Goal: Task Accomplishment & Management: Use online tool/utility

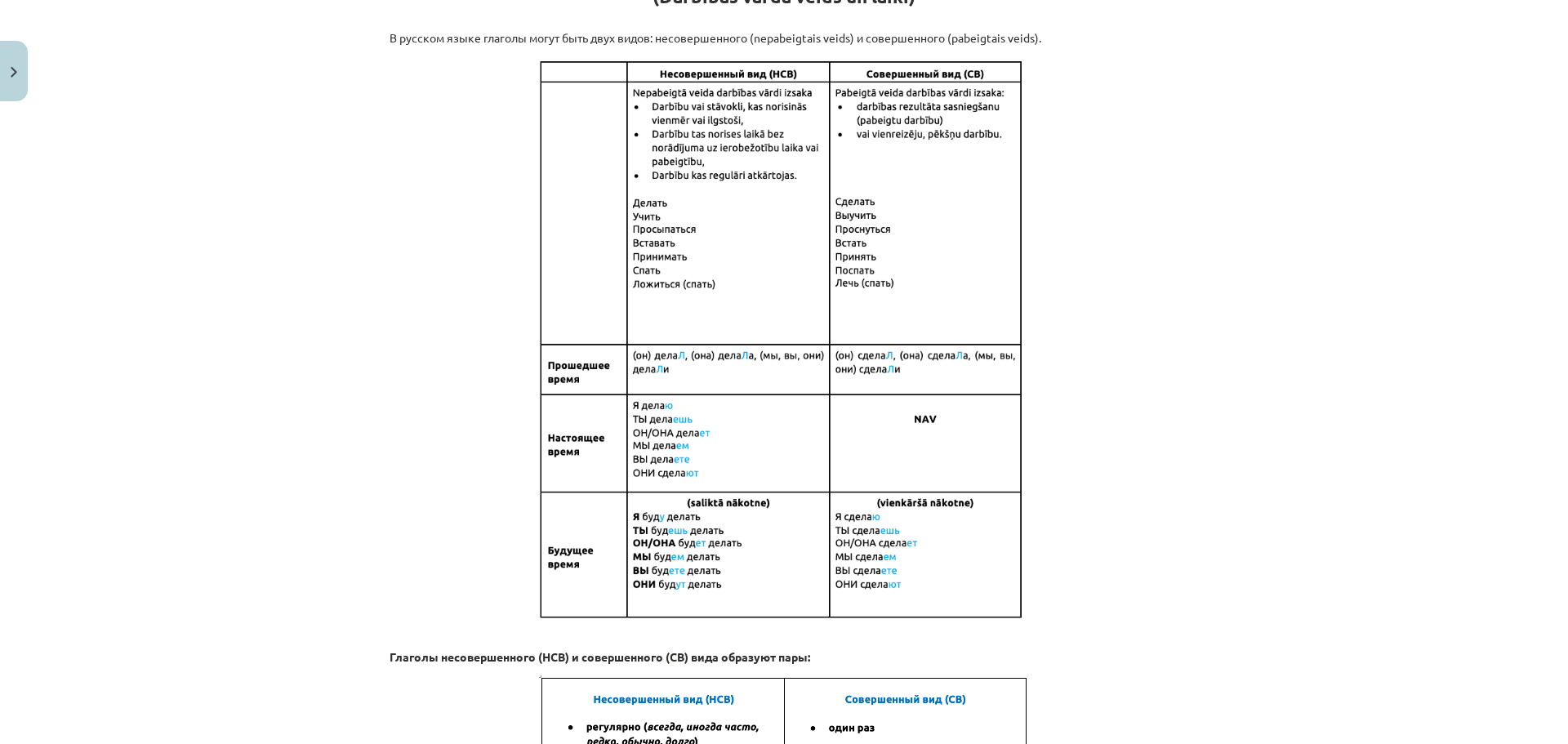
scroll to position [354, 0]
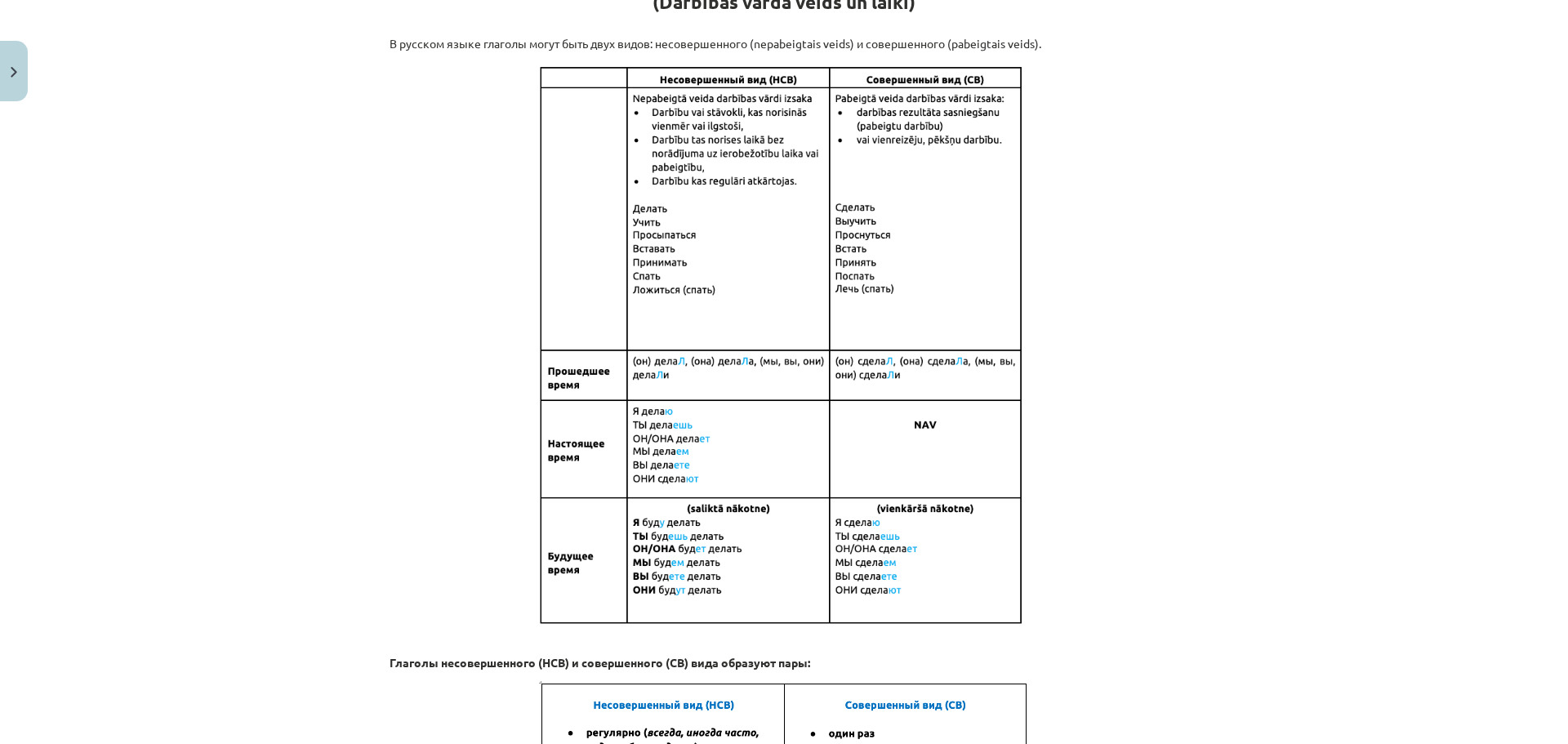
click at [718, 76] on img at bounding box center [783, 344] width 490 height 565
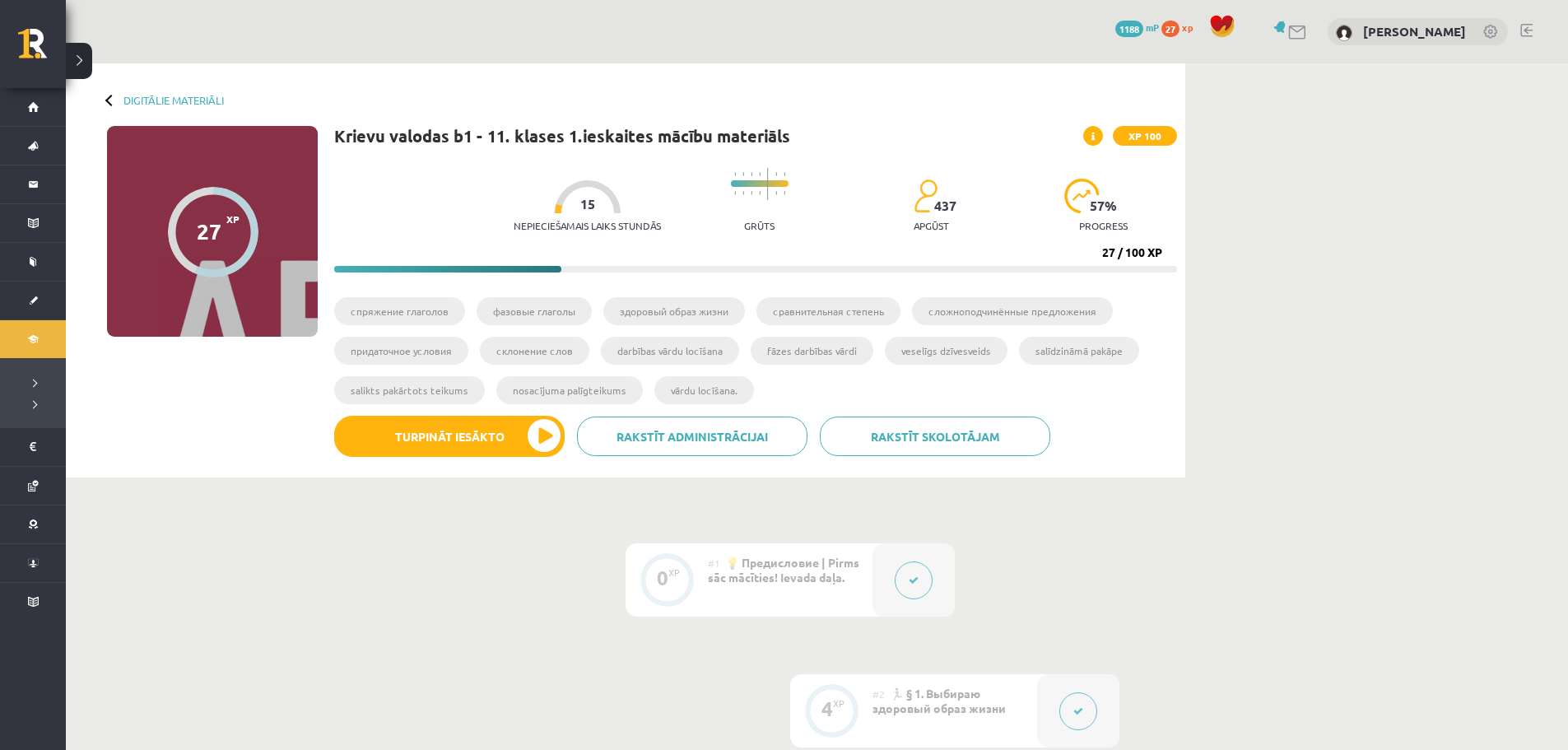
scroll to position [1563, 0]
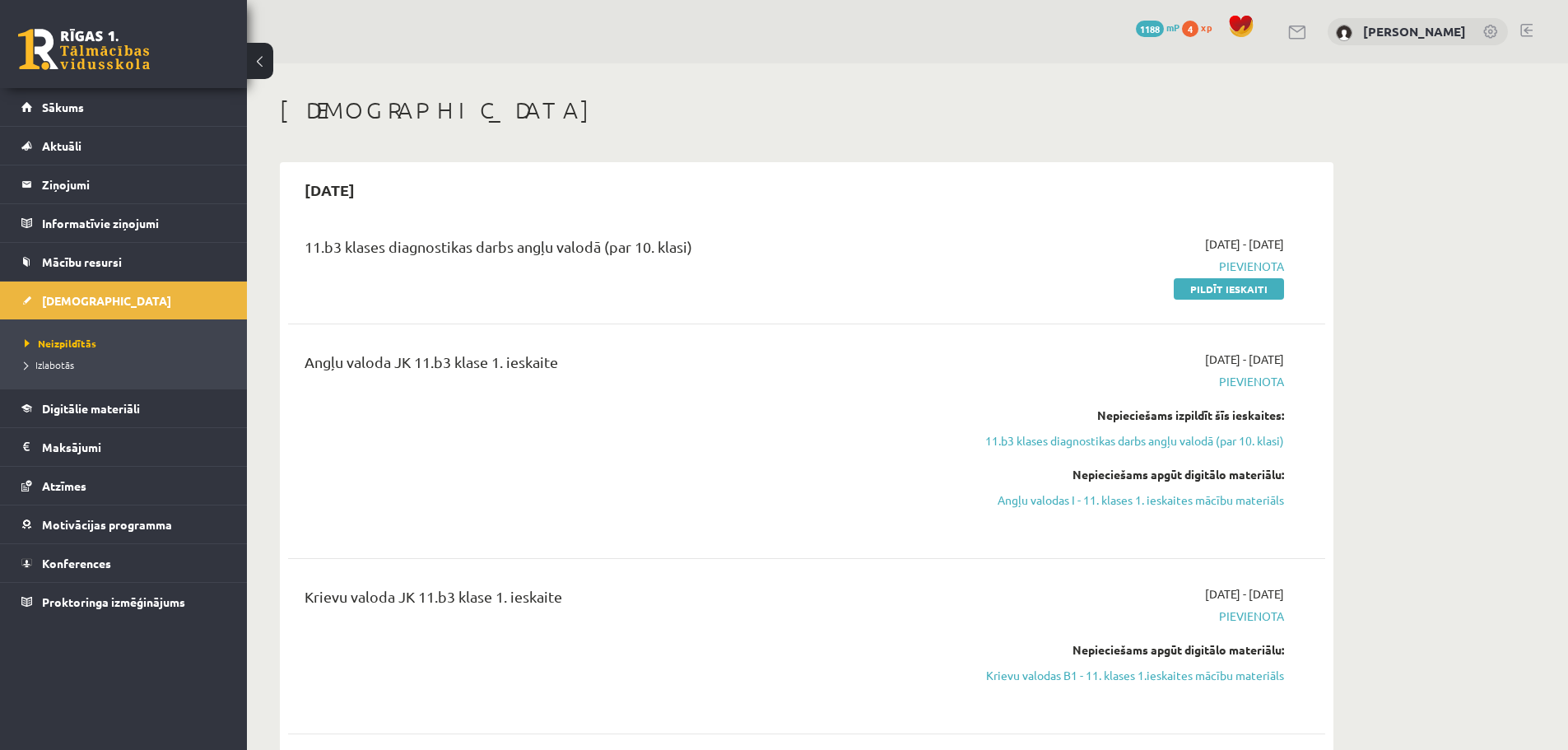
scroll to position [219, 0]
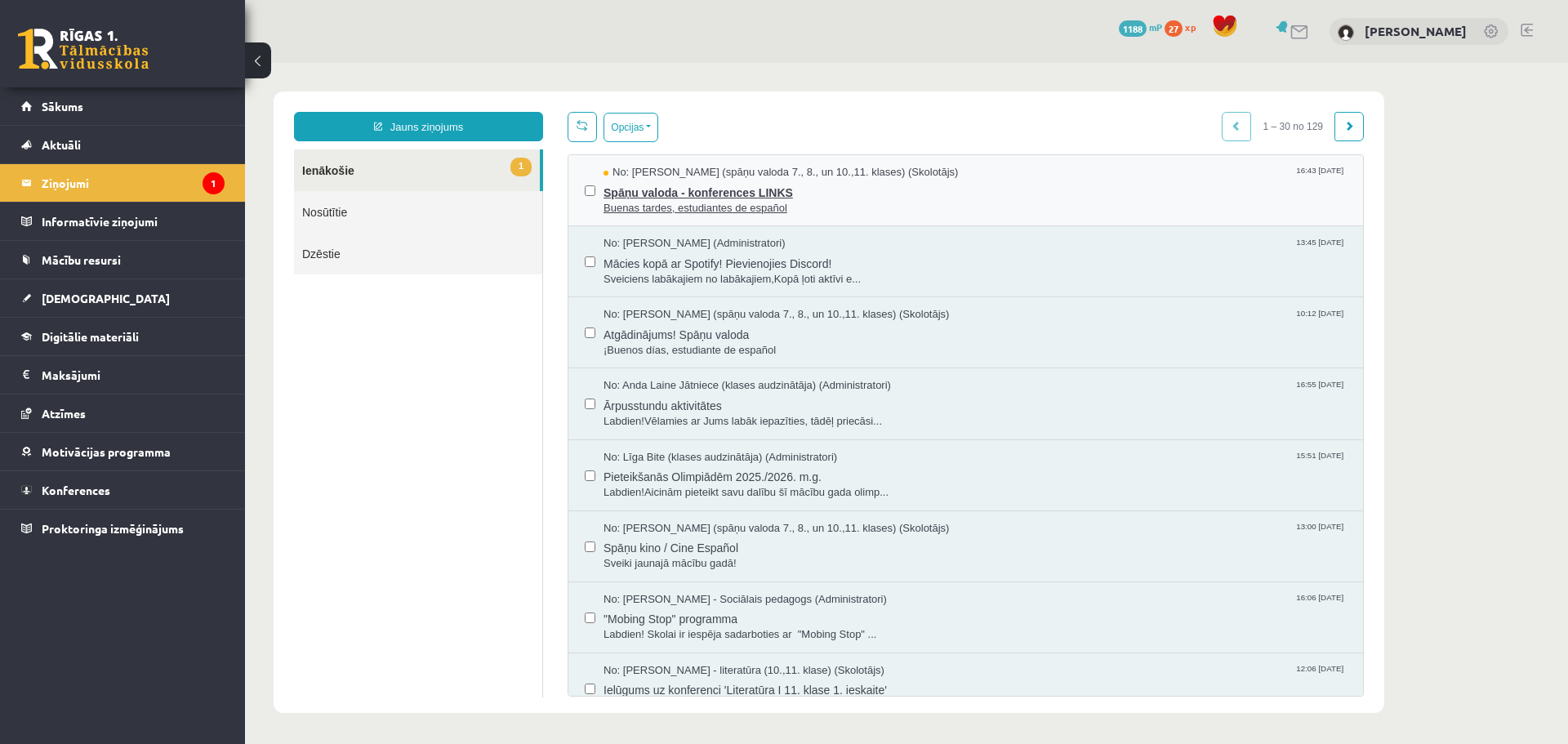
click at [799, 212] on span "Buenas tardes, estudiantes de español" at bounding box center [975, 208] width 744 height 15
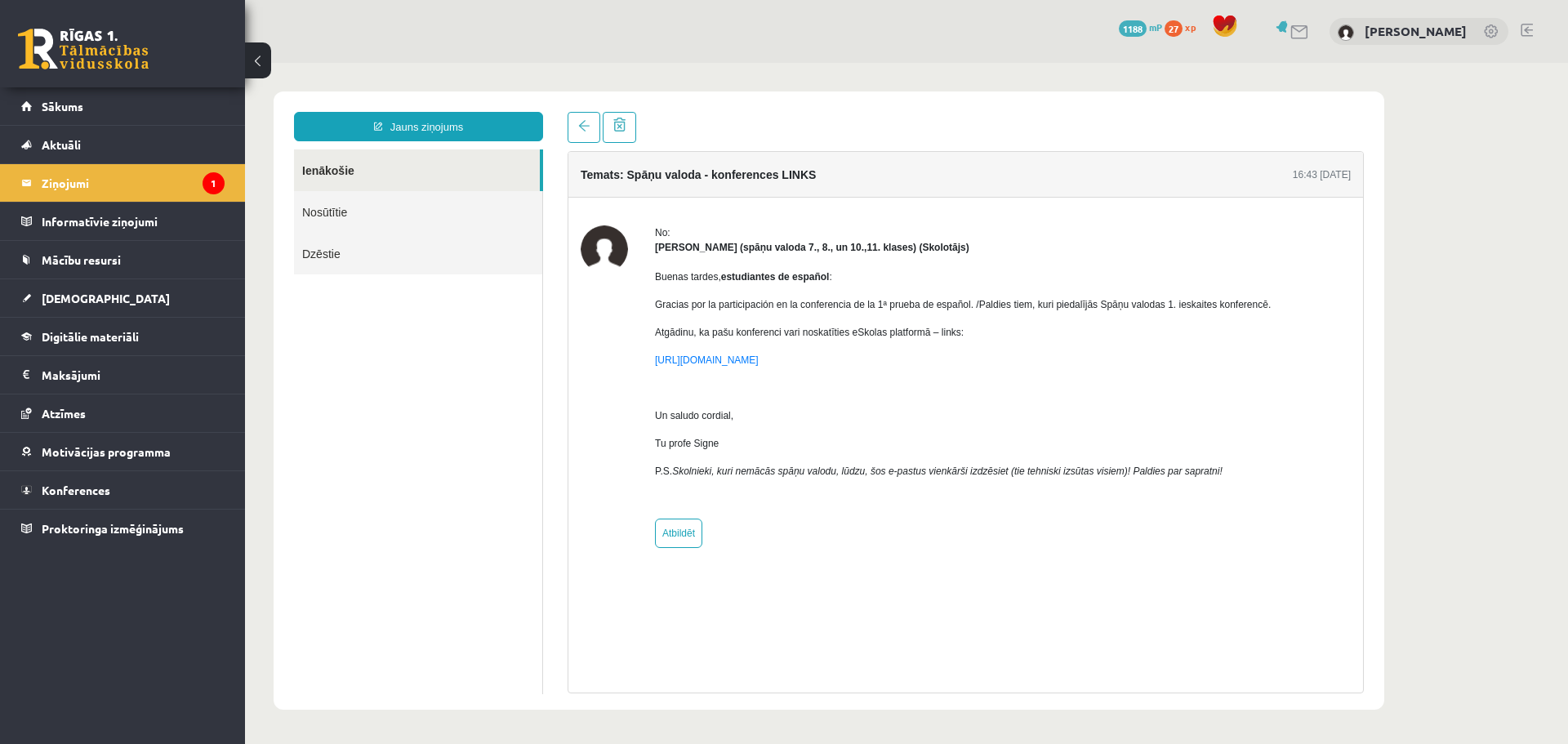
drag, startPoint x: 799, startPoint y: 212, endPoint x: 723, endPoint y: 149, distance: 98.7
click at [723, 149] on div "Temats: Spāņu valoda - konferences LINKS 16:43 12/09/2025 No: Signe Sirmā (spāņ…" at bounding box center [966, 403] width 821 height 581
click at [113, 92] on link "Sākums" at bounding box center [123, 107] width 203 height 38
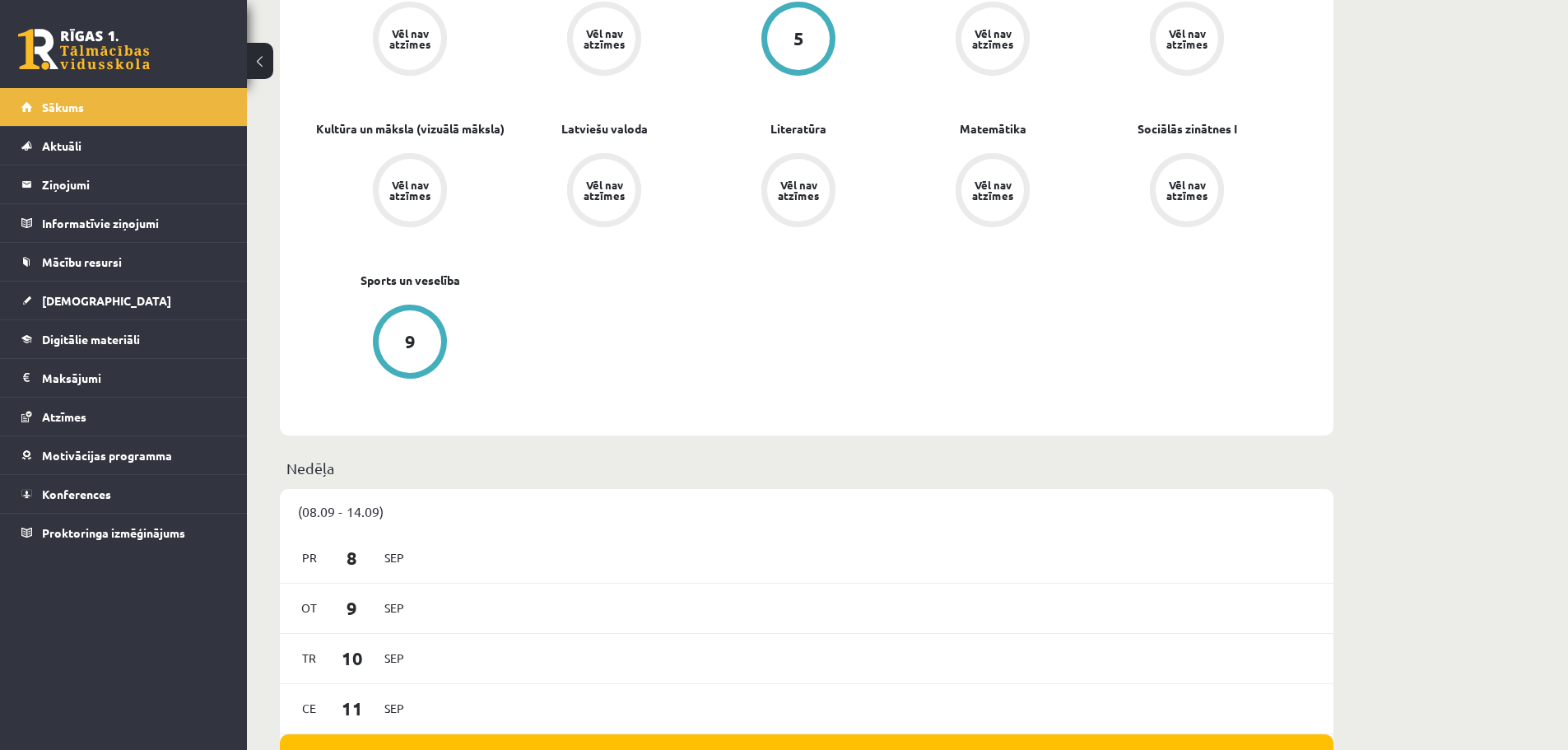
scroll to position [541, 0]
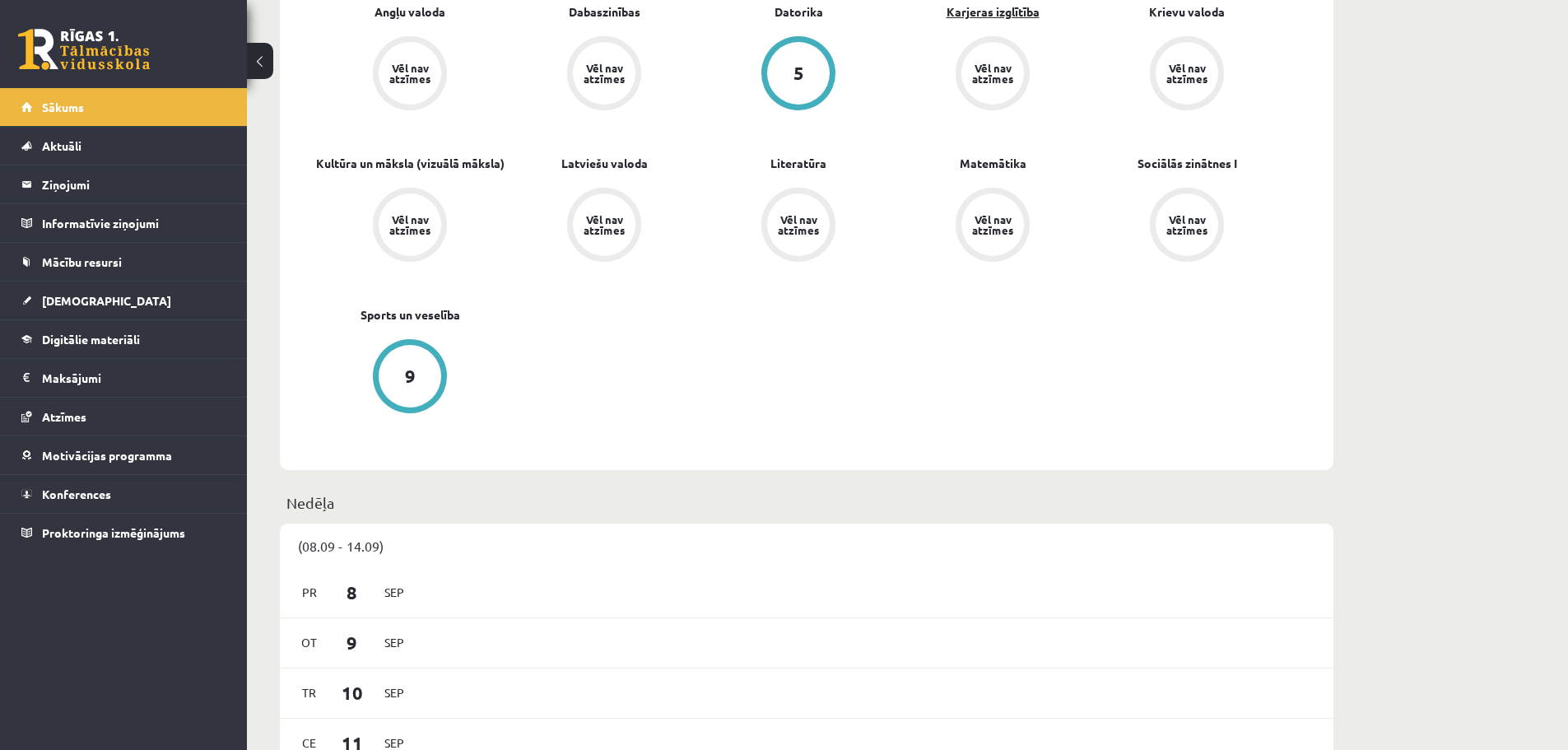
click at [998, 14] on link "Karjeras izglītība" at bounding box center [992, 12] width 93 height 17
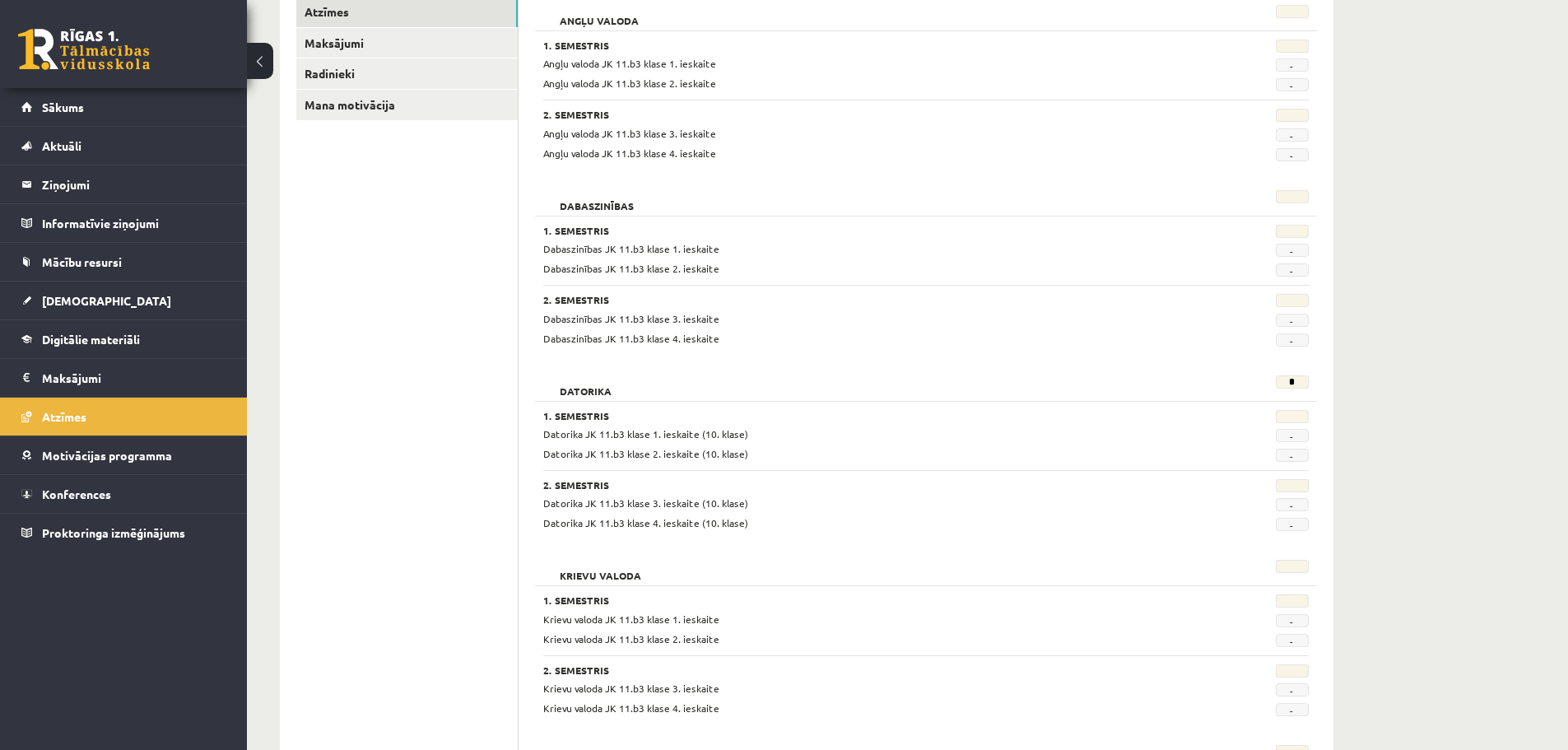
scroll to position [178, 0]
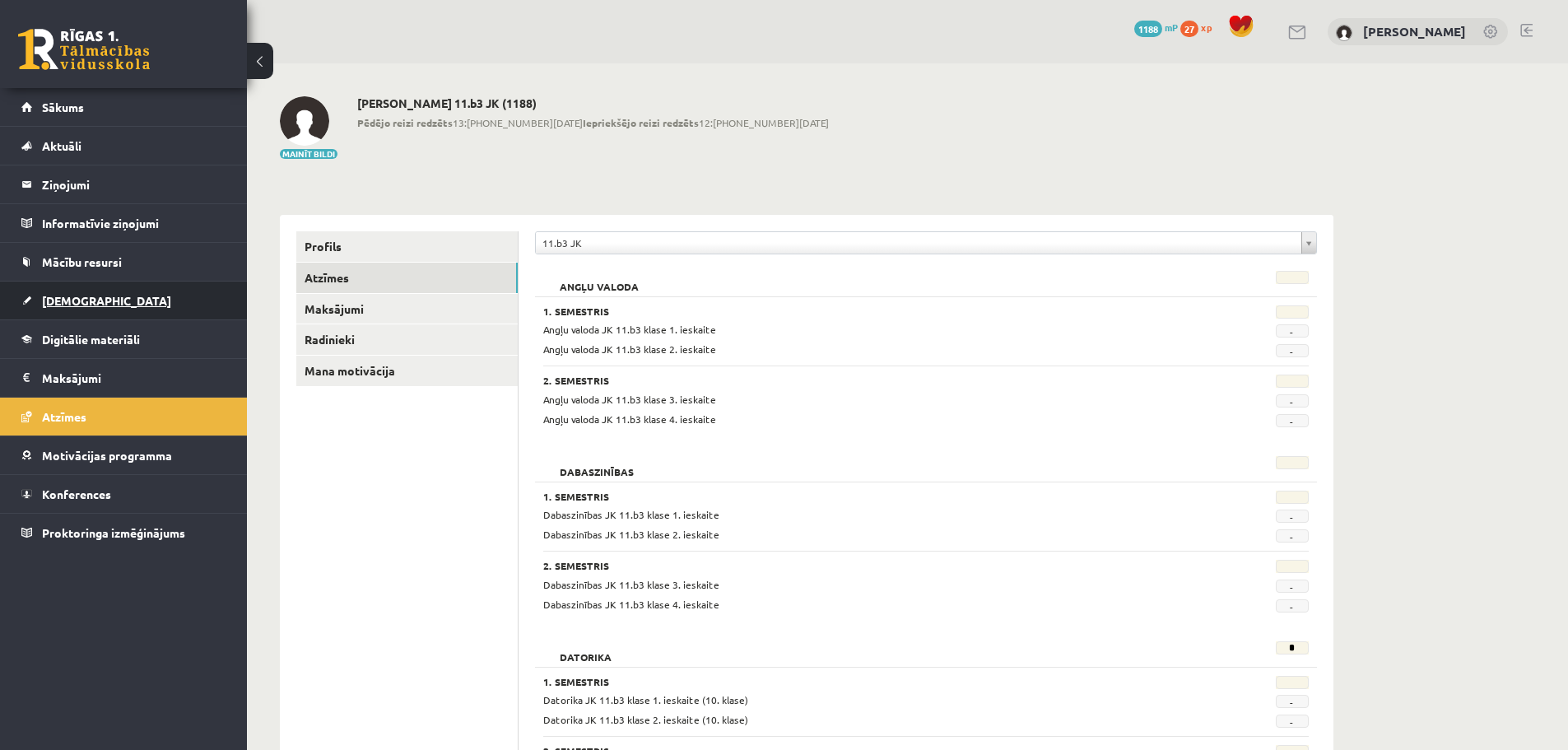
click at [96, 309] on link "[DEMOGRAPHIC_DATA]" at bounding box center [124, 301] width 205 height 38
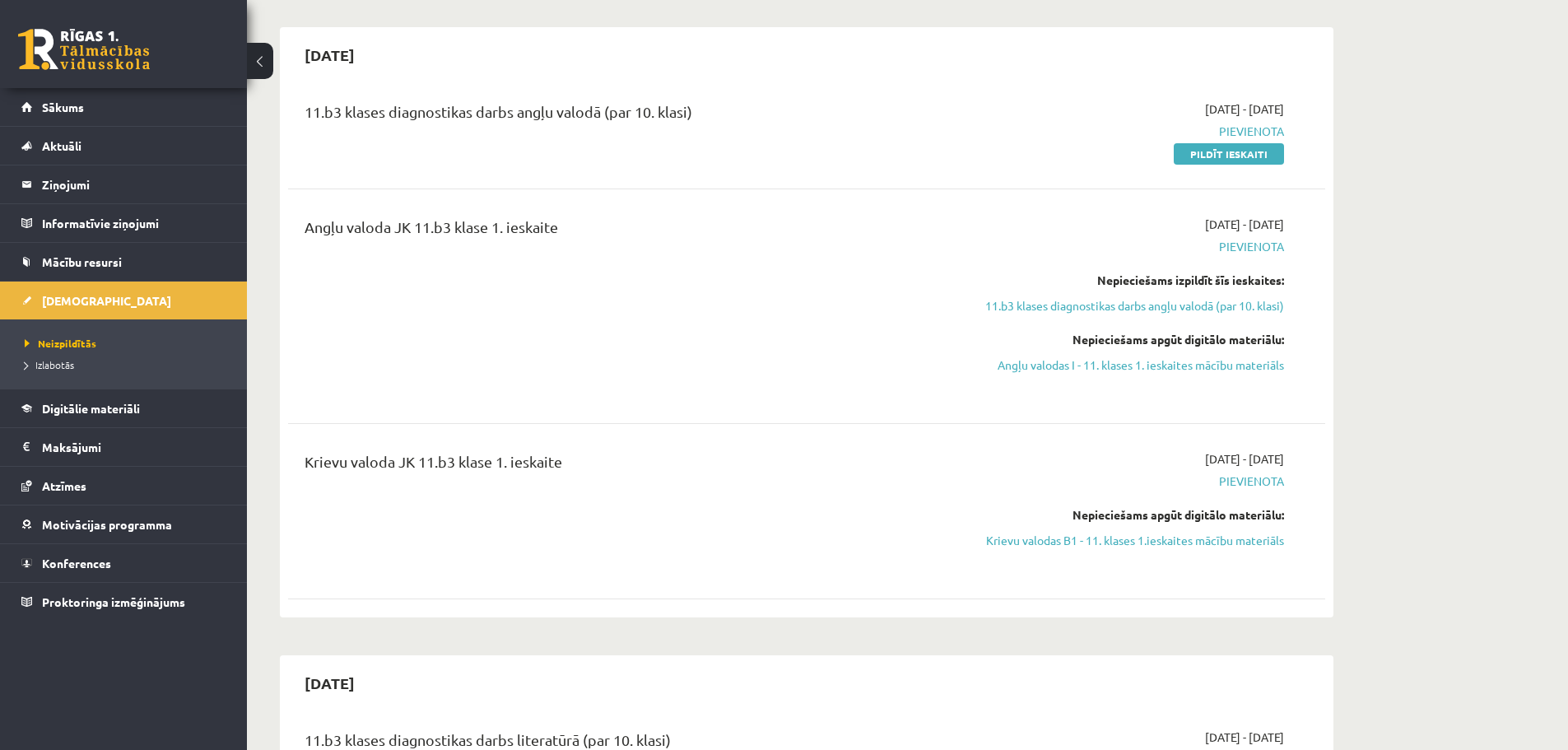
scroll to position [192, 0]
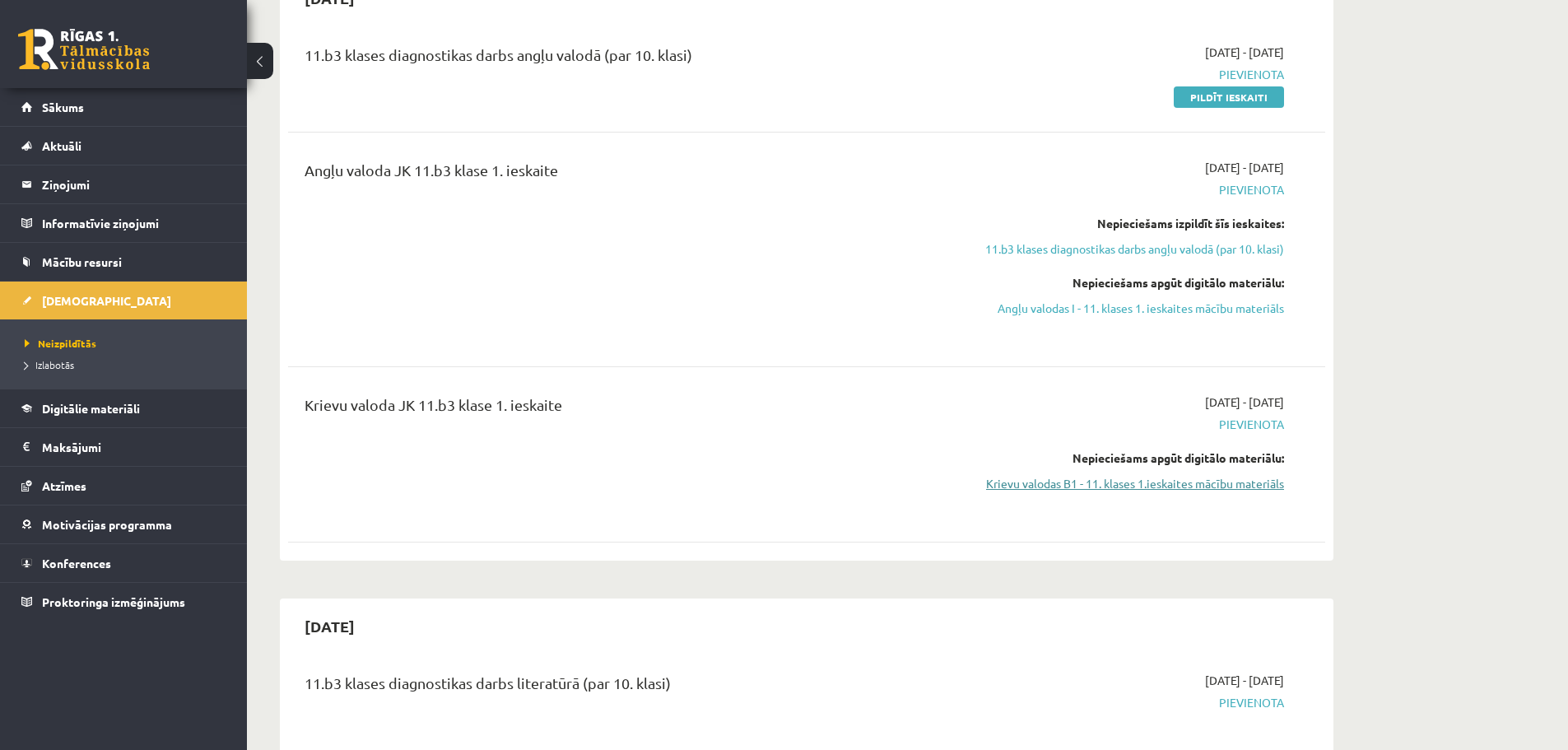
click at [1166, 490] on link "Krievu valodas B1 - 11. klases 1.ieskaites mācību materiāls" at bounding box center [1129, 484] width 310 height 17
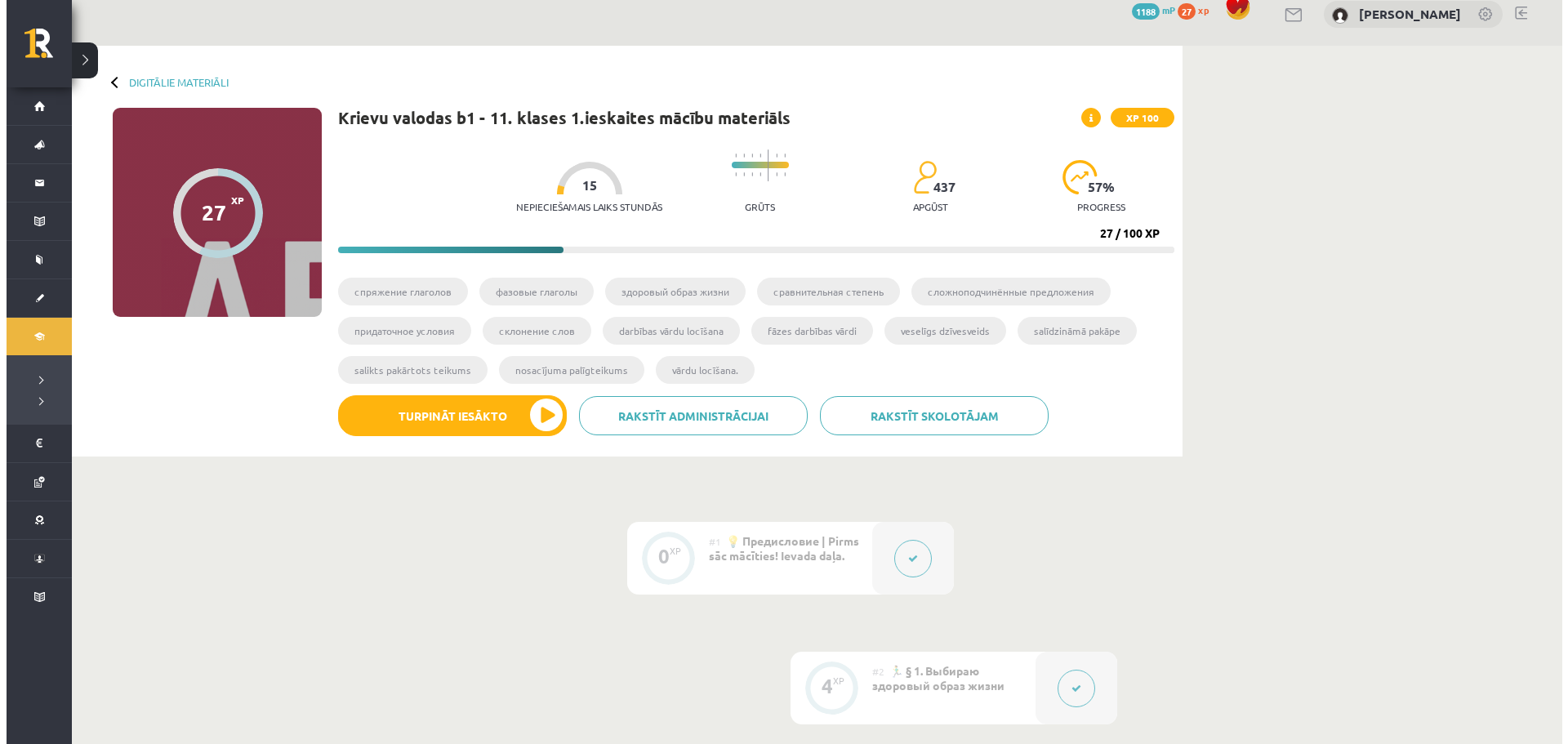
scroll to position [27, 0]
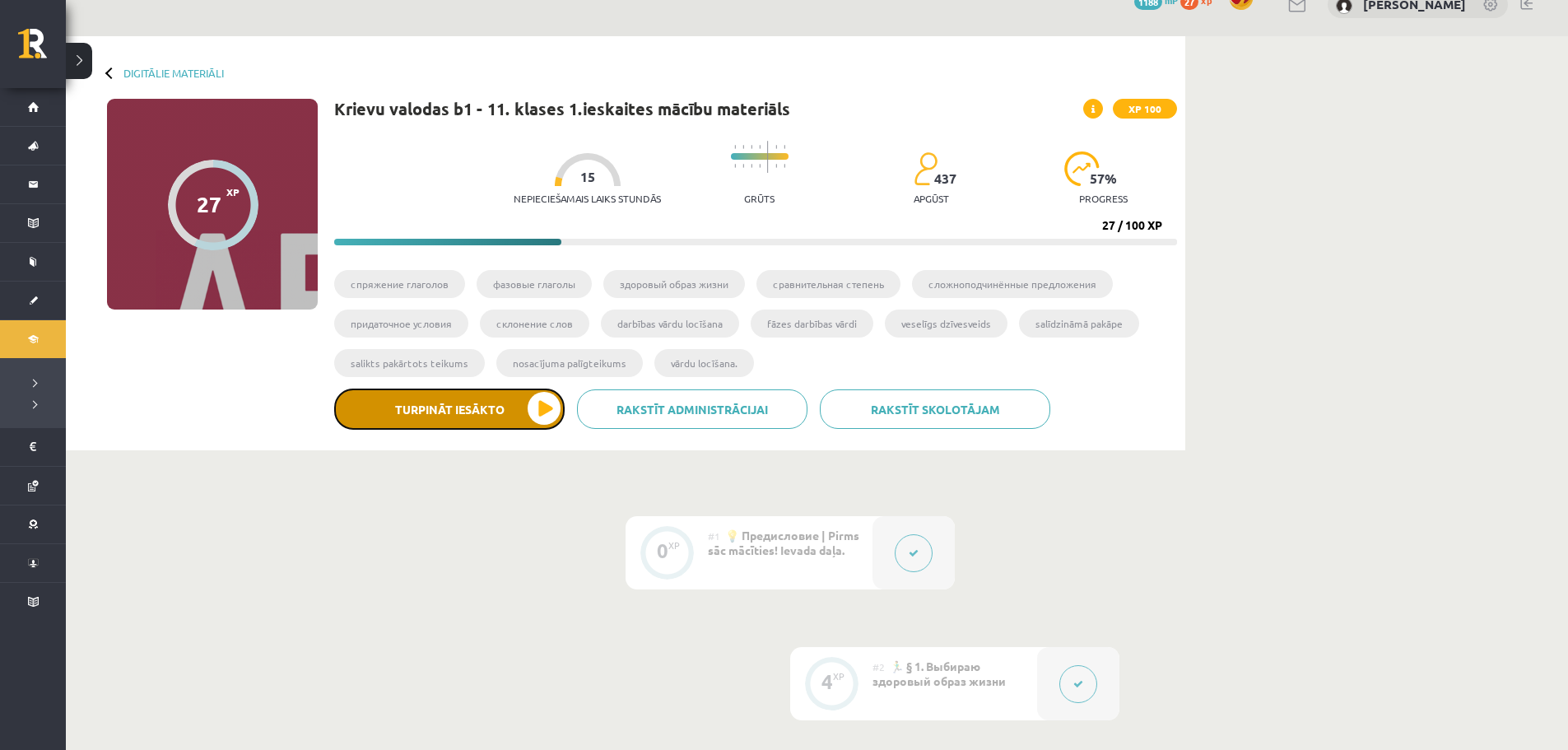
click at [518, 415] on button "Turpināt iesākto" at bounding box center [449, 408] width 231 height 41
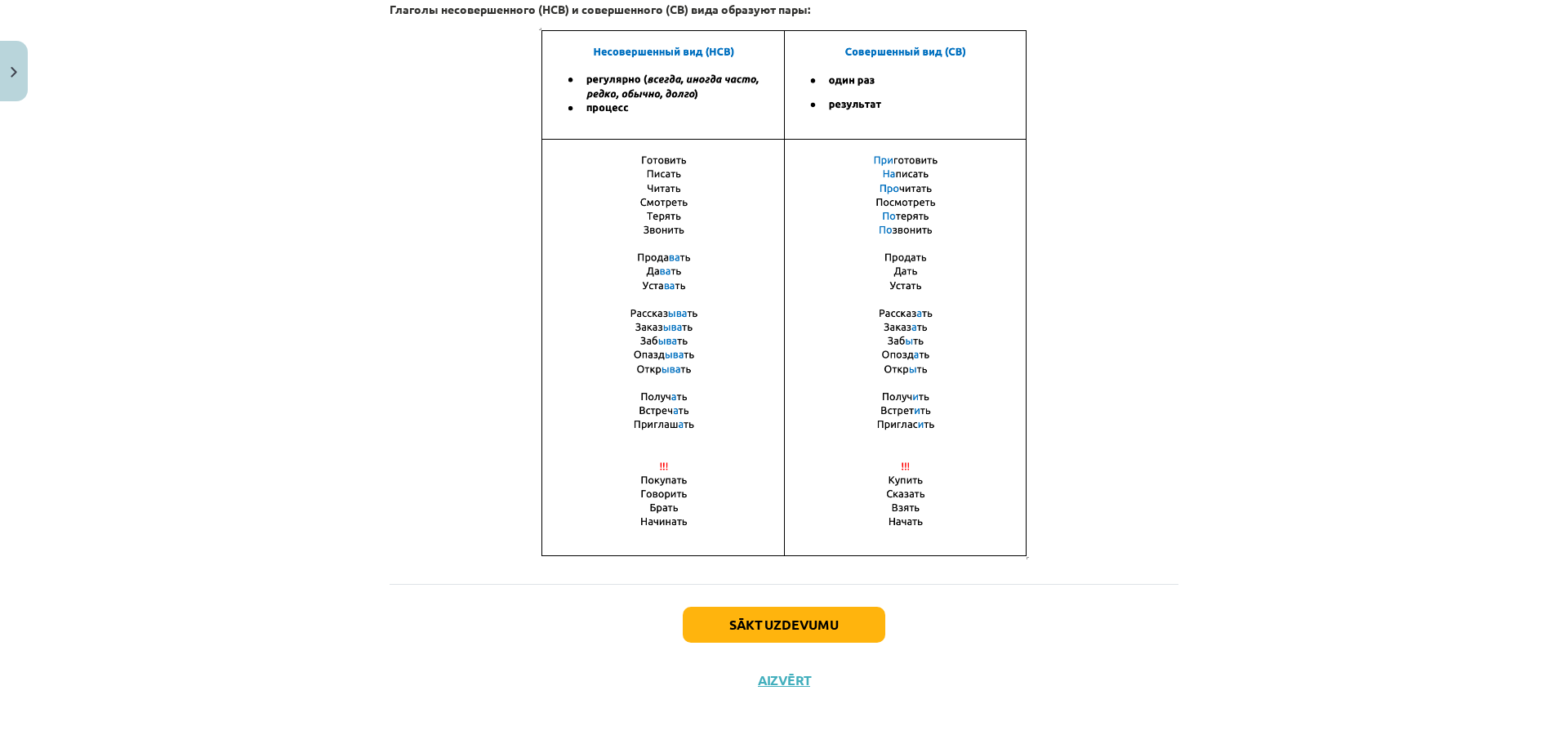
scroll to position [1010, 0]
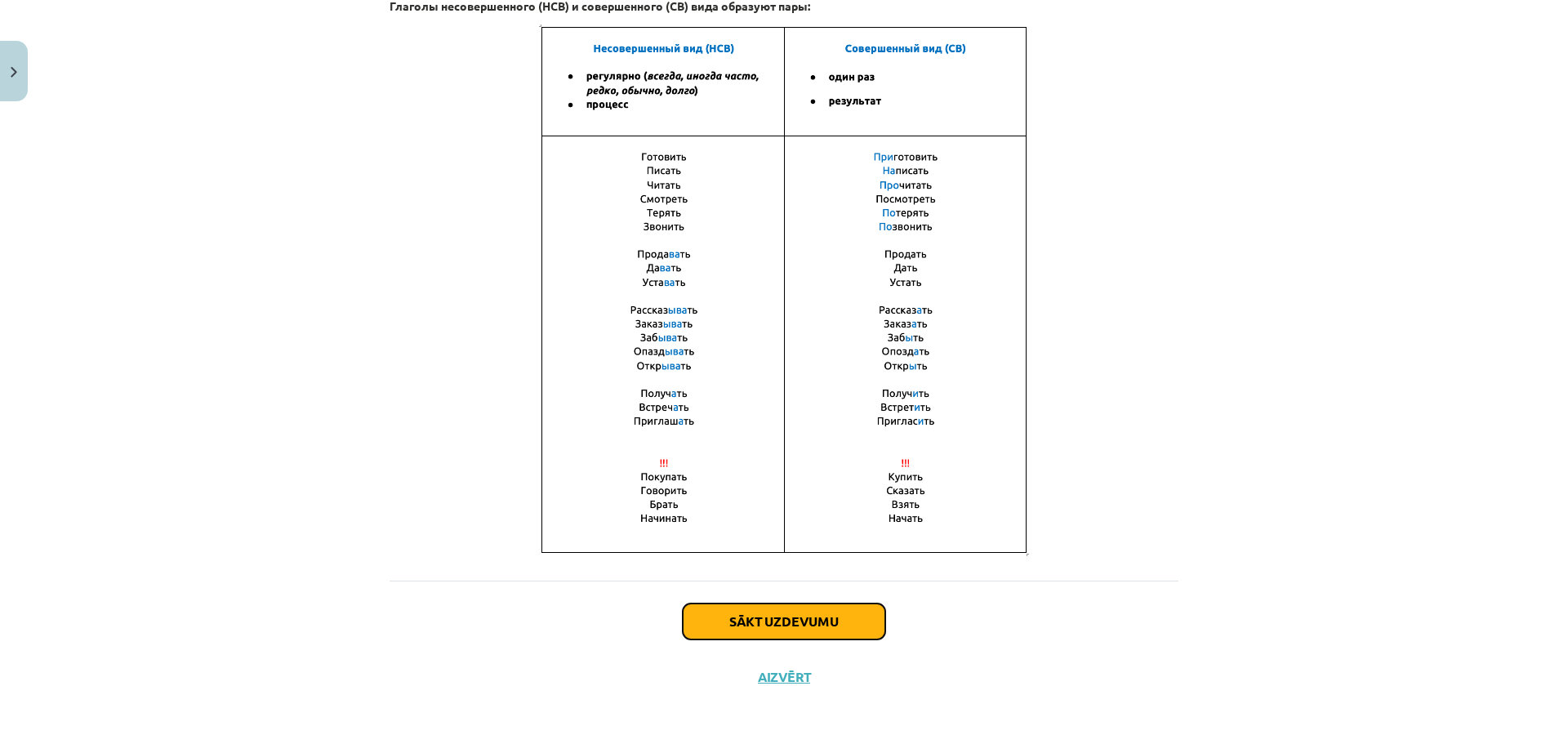
click at [800, 613] on button "Sākt uzdevumu" at bounding box center [783, 621] width 202 height 36
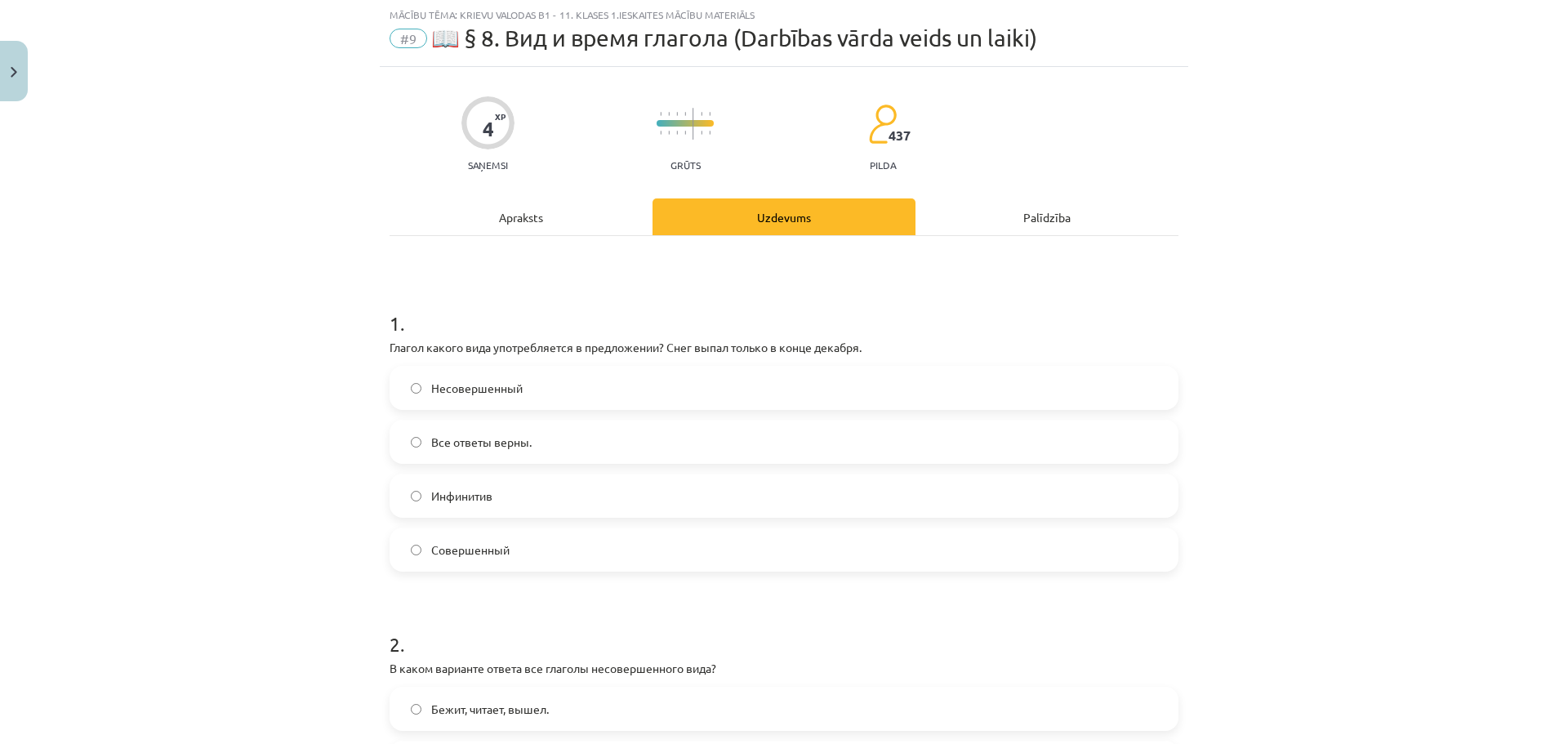
scroll to position [40, 0]
click at [521, 390] on label "Несовершенный" at bounding box center [784, 388] width 786 height 40
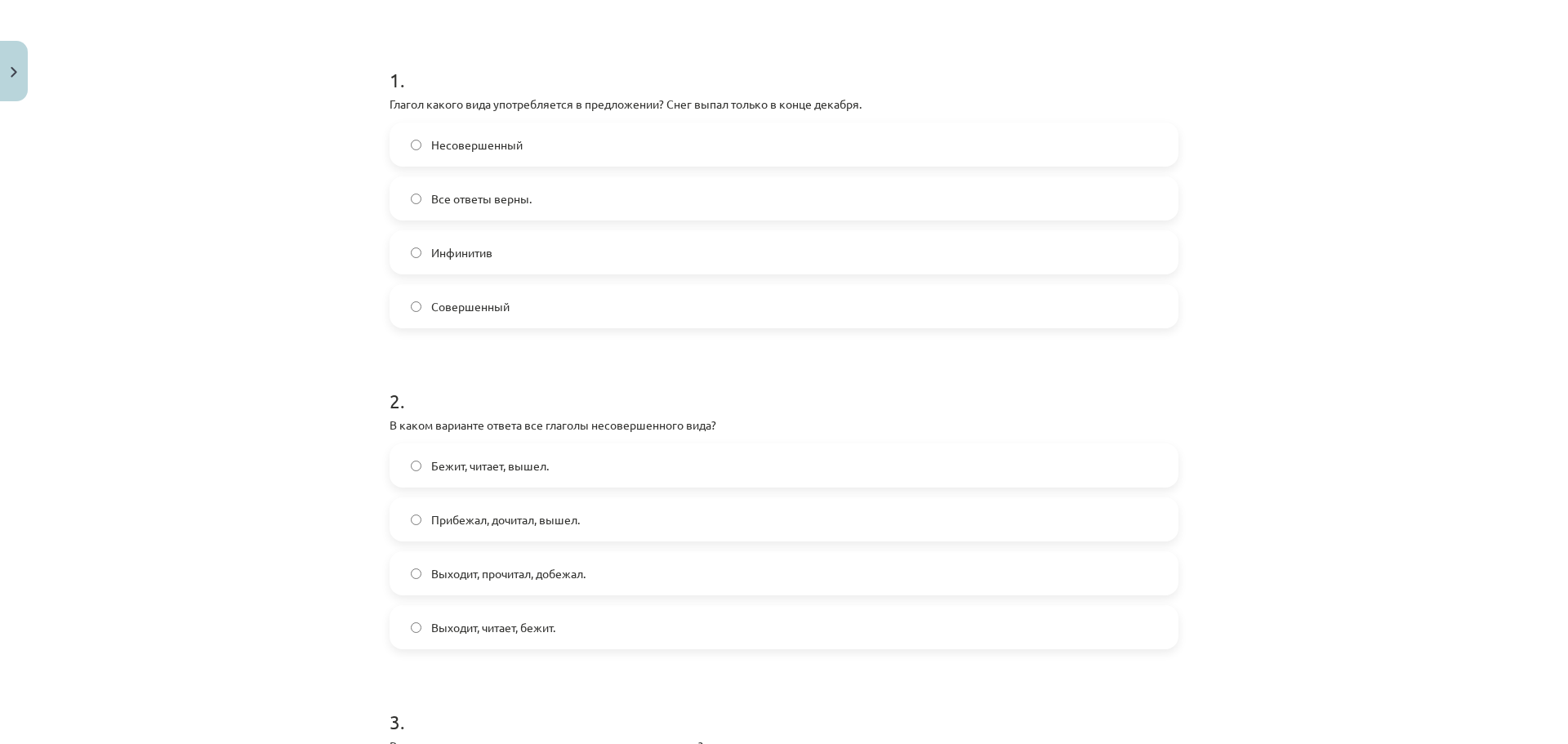
scroll to position [286, 0]
click at [515, 304] on label "Совершенный" at bounding box center [784, 304] width 786 height 40
click at [625, 197] on label "Все ответы верны." at bounding box center [784, 197] width 786 height 40
click at [520, 300] on label "Совершенный" at bounding box center [784, 304] width 786 height 40
click at [532, 520] on span "Прибежал, дочитал, вышел." at bounding box center [505, 519] width 149 height 17
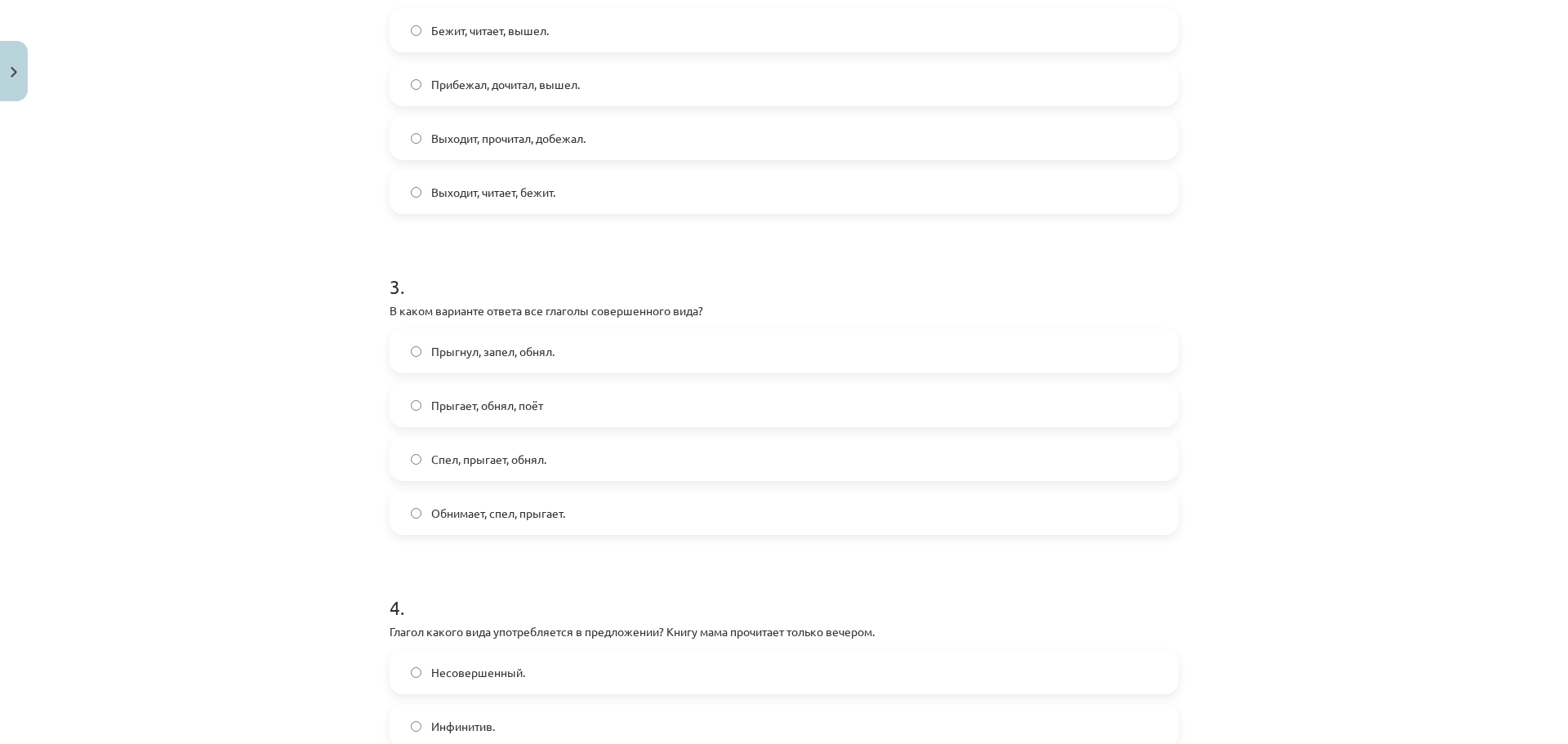
scroll to position [721, 0]
click at [553, 358] on label "Прыгнул, запел, обнял." at bounding box center [784, 349] width 786 height 40
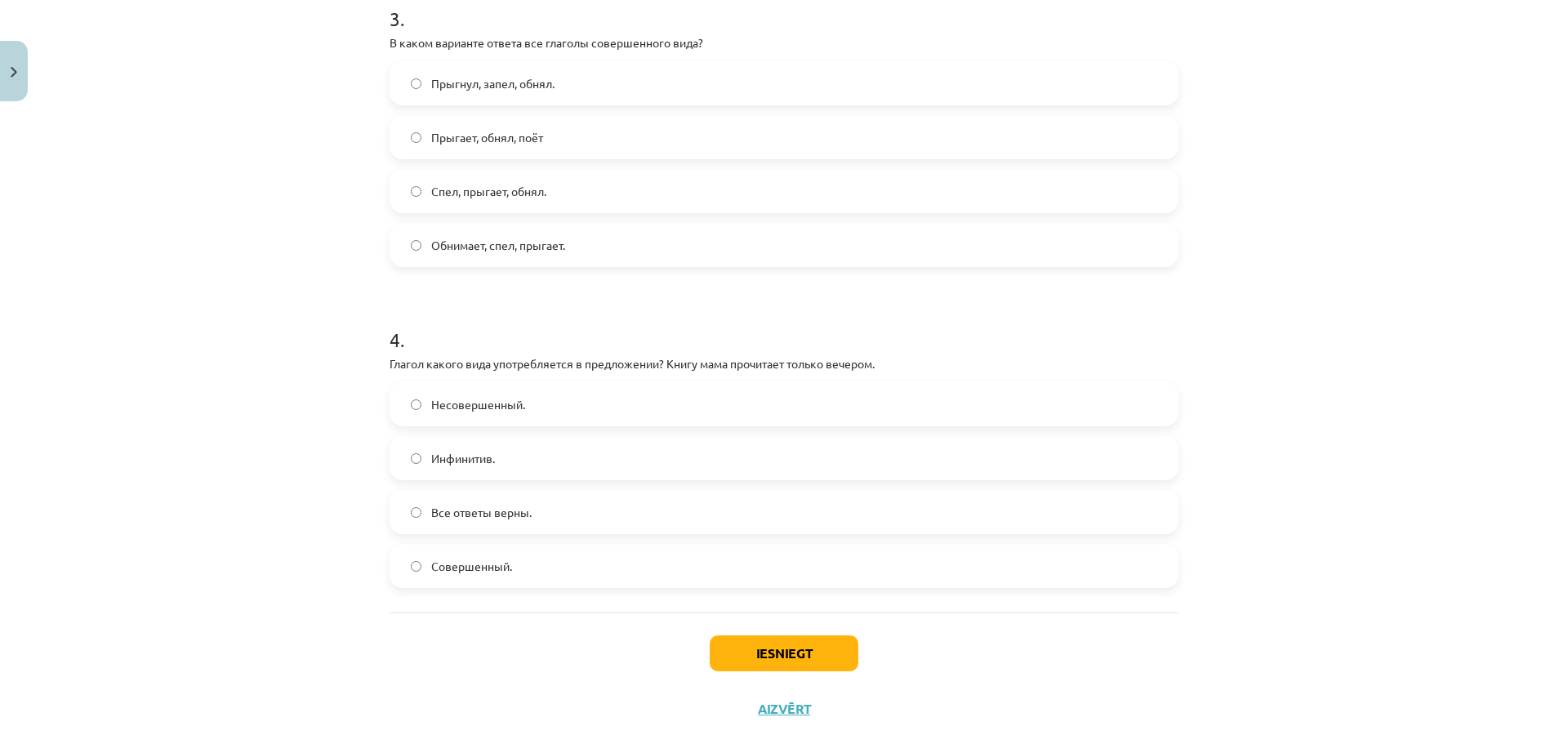
scroll to position [993, 0]
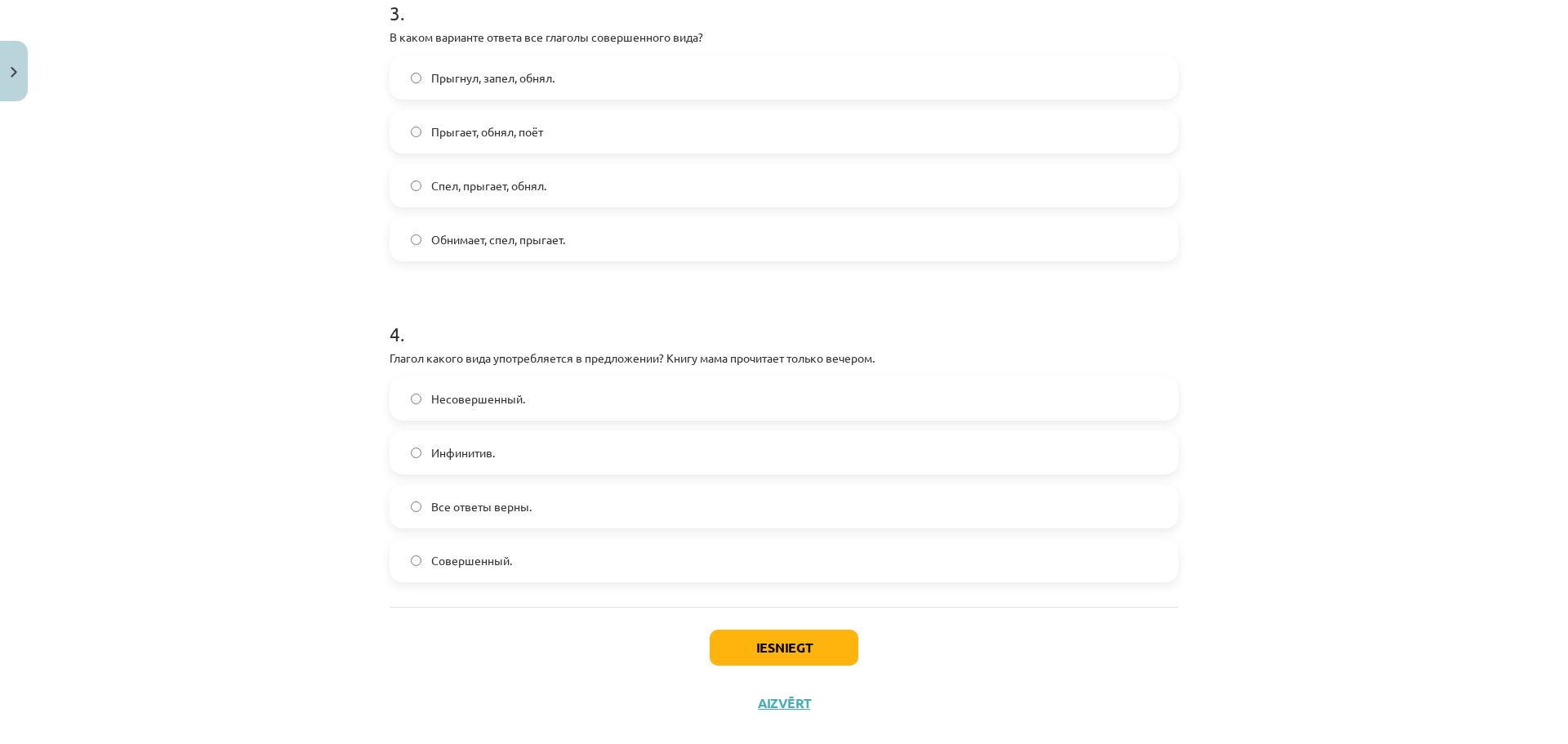
click at [466, 376] on div "Несовершенный." at bounding box center [784, 397] width 789 height 44
click at [464, 384] on label "Несовершенный." at bounding box center [784, 397] width 786 height 40
click at [807, 642] on button "Iesniegt" at bounding box center [784, 648] width 149 height 36
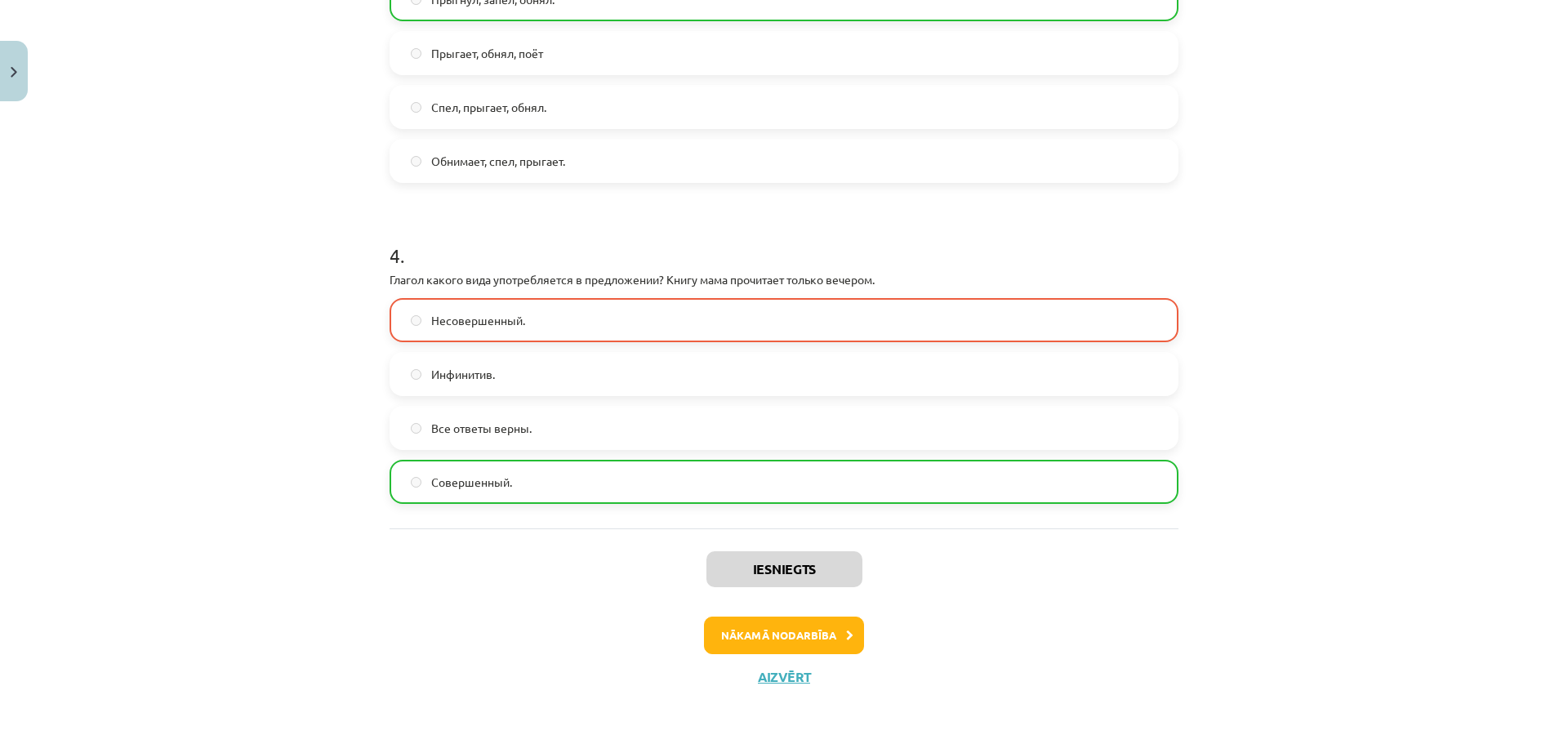
scroll to position [1073, 0]
drag, startPoint x: 1254, startPoint y: 293, endPoint x: 1288, endPoint y: 408, distance: 119.9
click at [781, 636] on button "Nākamā nodarbība" at bounding box center [784, 634] width 160 height 38
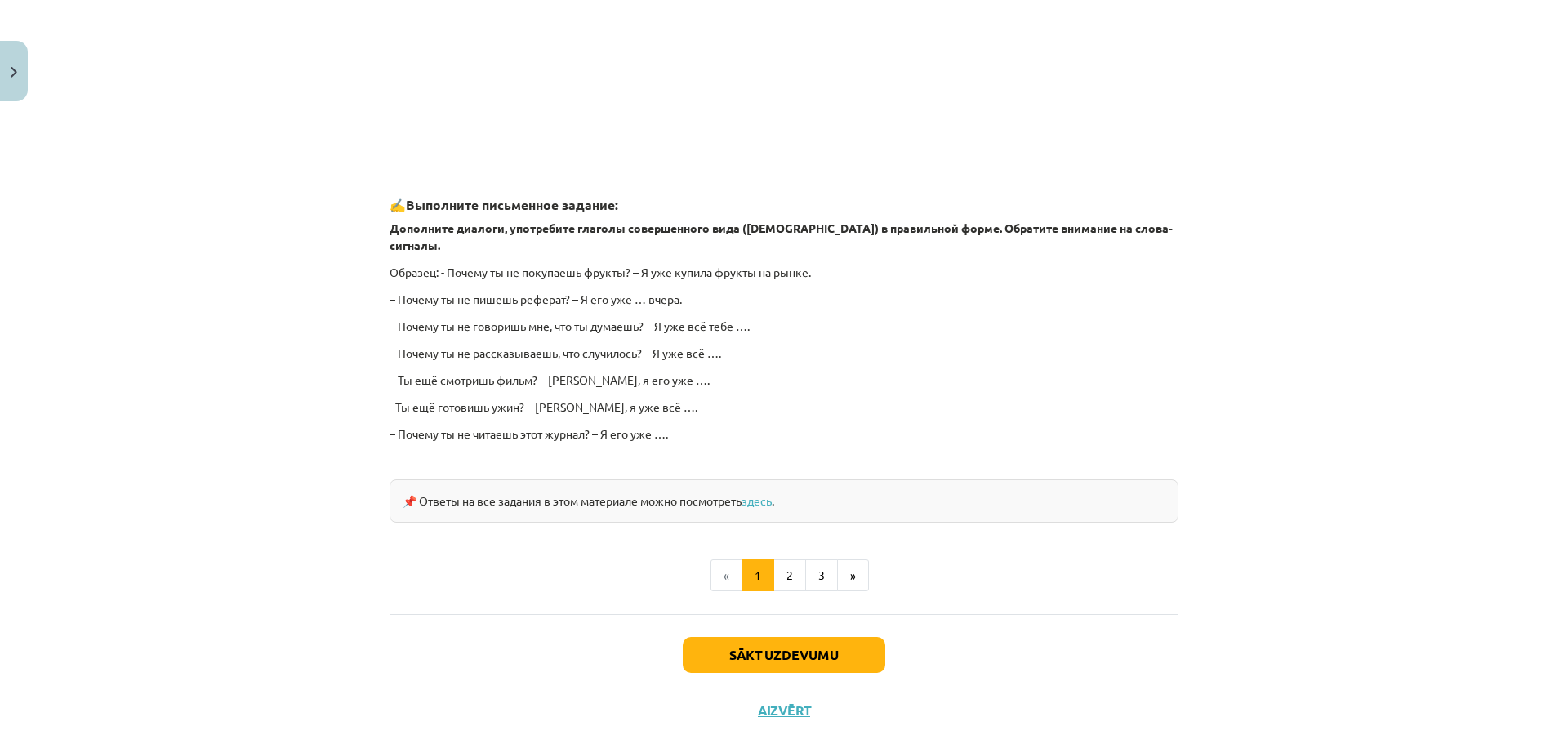
scroll to position [1314, 0]
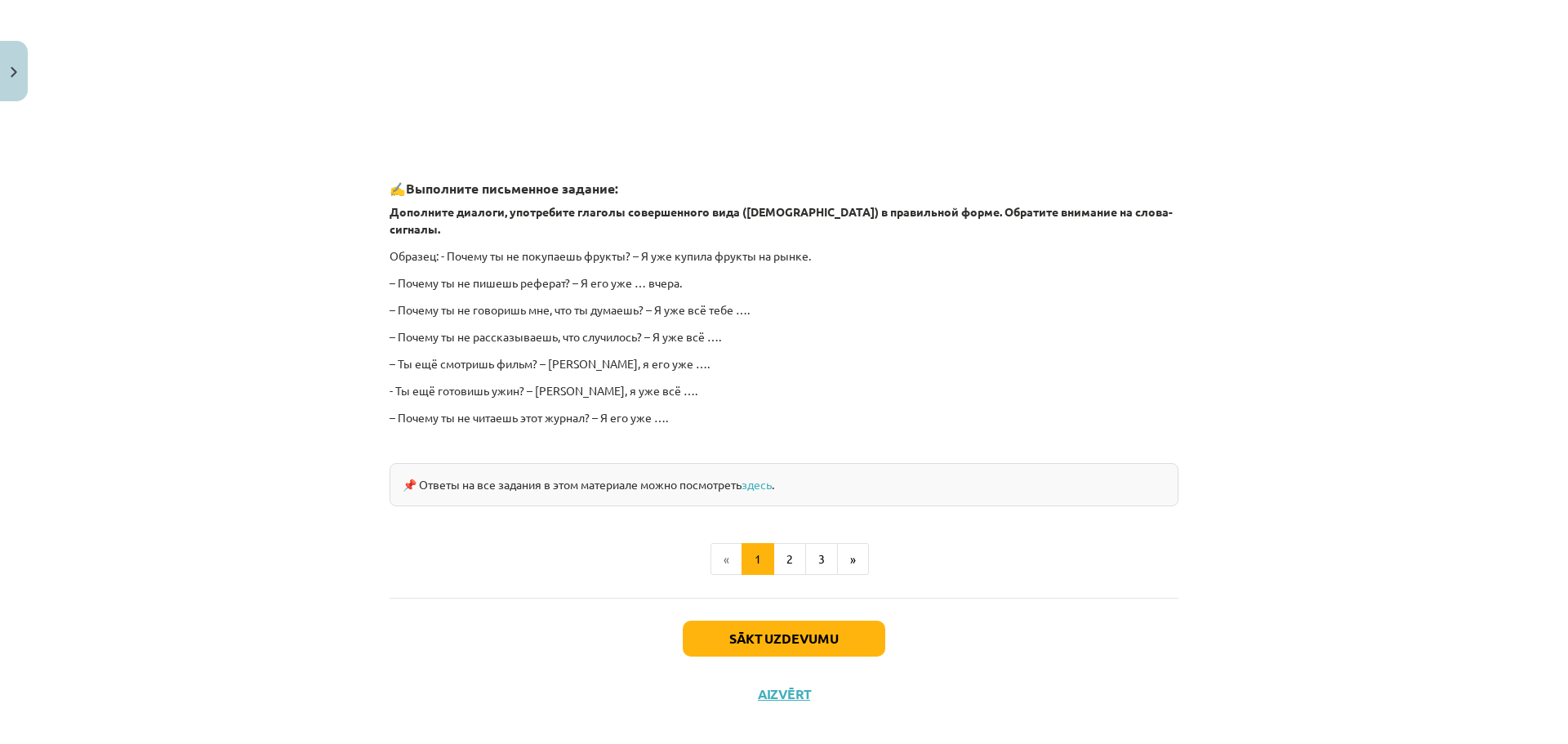
click at [802, 600] on div "Sākt uzdevumu Aizvērt" at bounding box center [784, 655] width 789 height 114
click at [800, 620] on button "Sākt uzdevumu" at bounding box center [783, 638] width 202 height 36
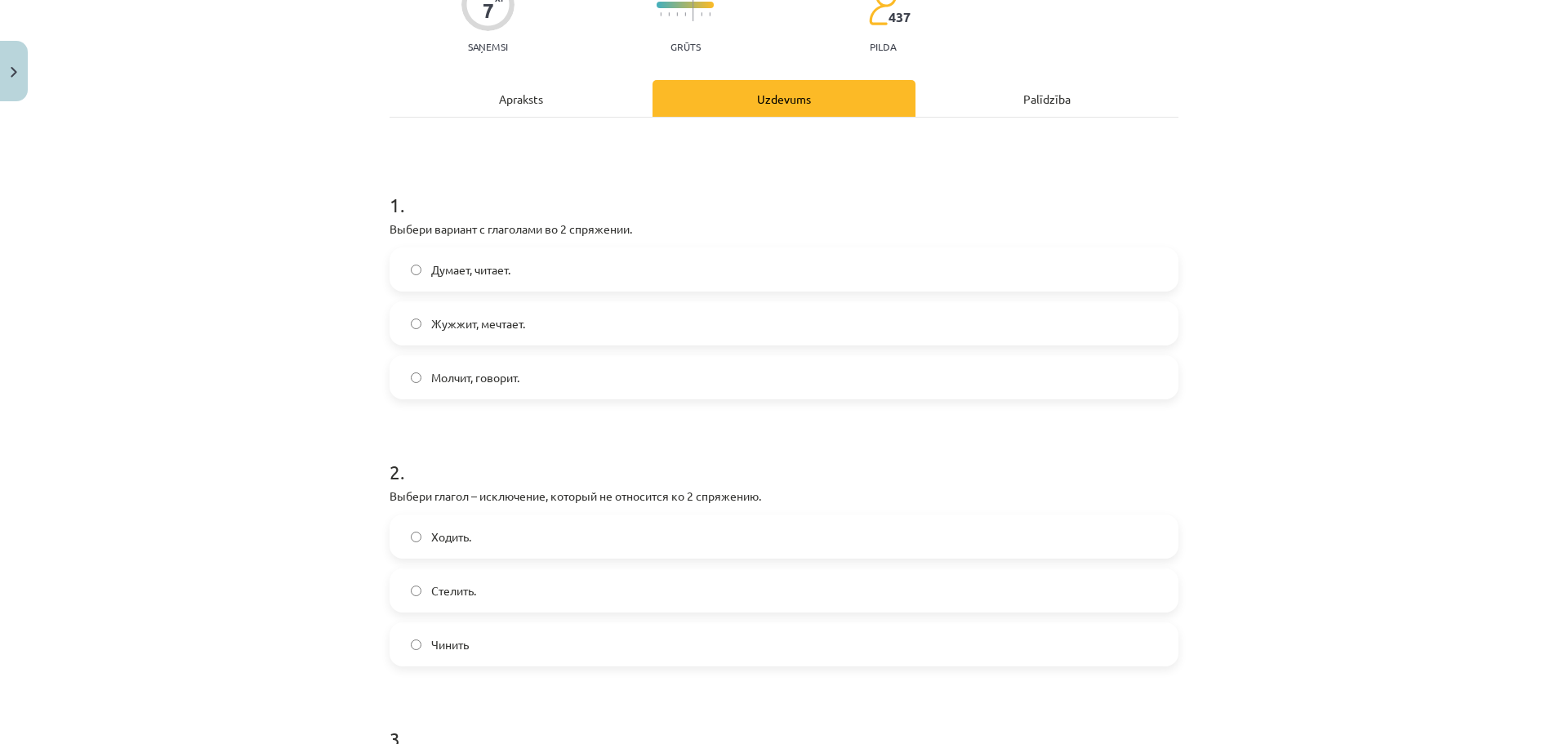
scroll to position [204, 0]
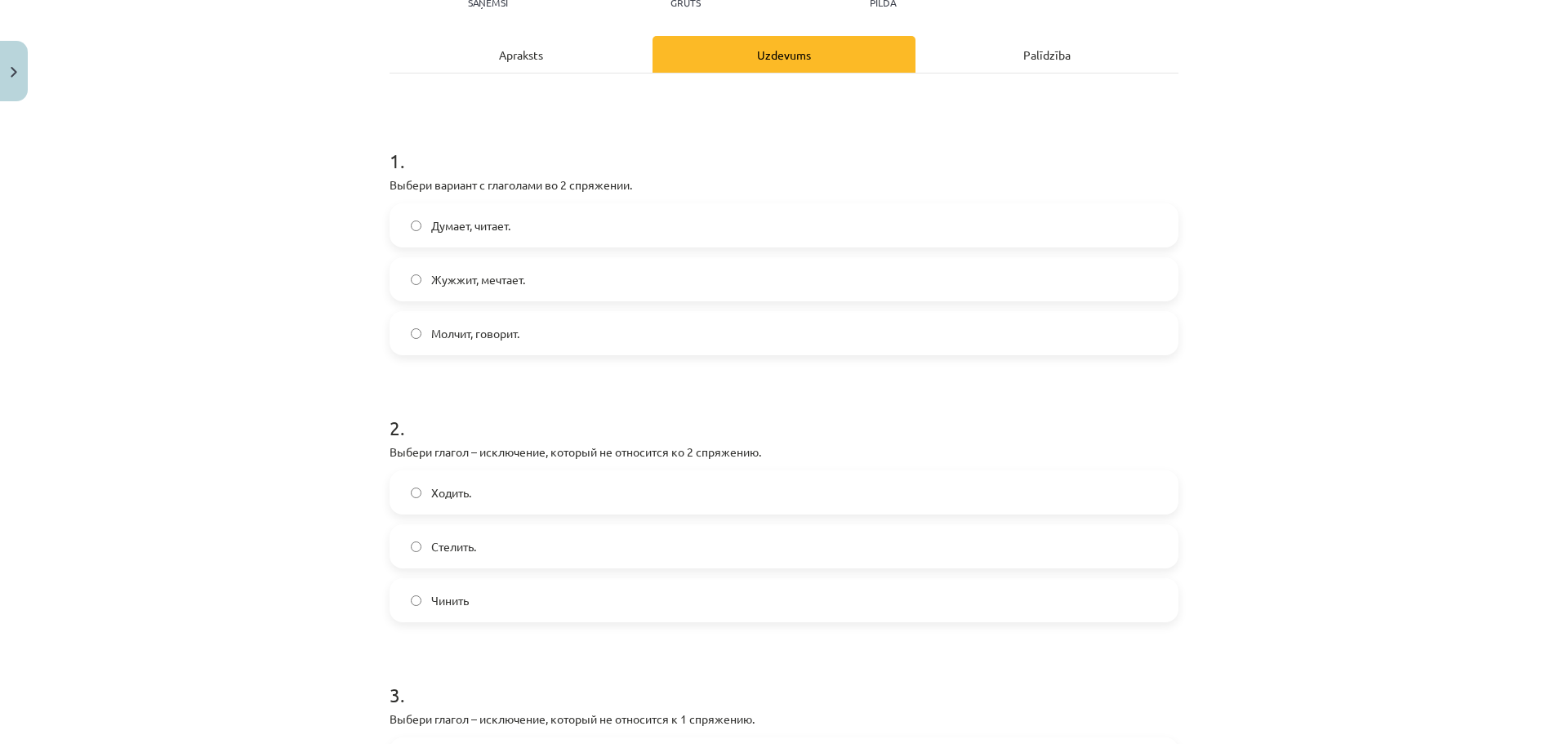
drag, startPoint x: 394, startPoint y: 194, endPoint x: 674, endPoint y: 188, distance: 280.1
click at [674, 188] on div "1 . Выбери вариант с глаголами во 2 спряжении. Думает, читает. Жужжит, мечтает.…" at bounding box center [784, 237] width 789 height 234
click at [472, 238] on label "Думает, читает." at bounding box center [784, 224] width 786 height 40
drag, startPoint x: 1079, startPoint y: 402, endPoint x: 1066, endPoint y: 403, distance: 13.0
click at [1075, 402] on h1 "2 ." at bounding box center [784, 413] width 789 height 51
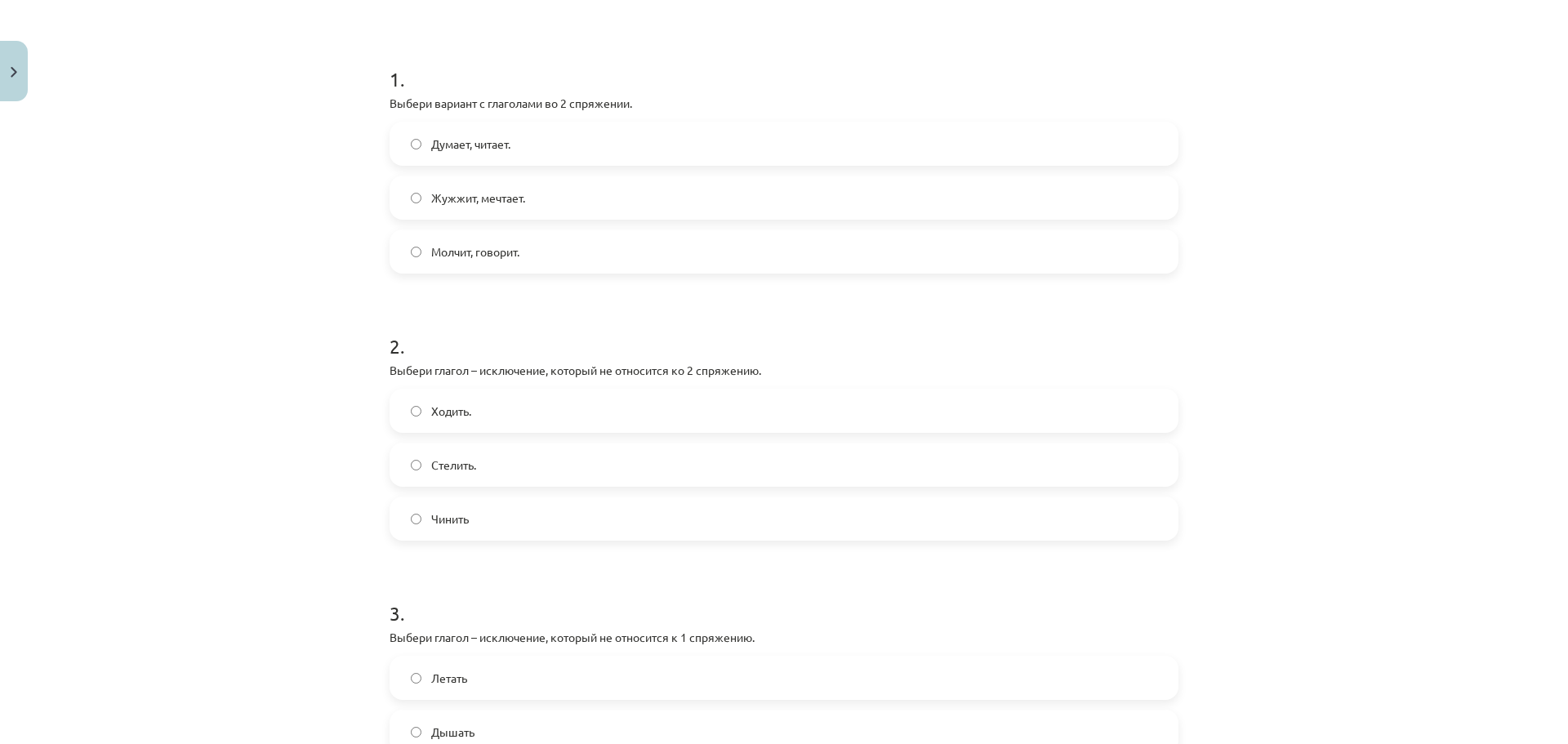
scroll to position [367, 0]
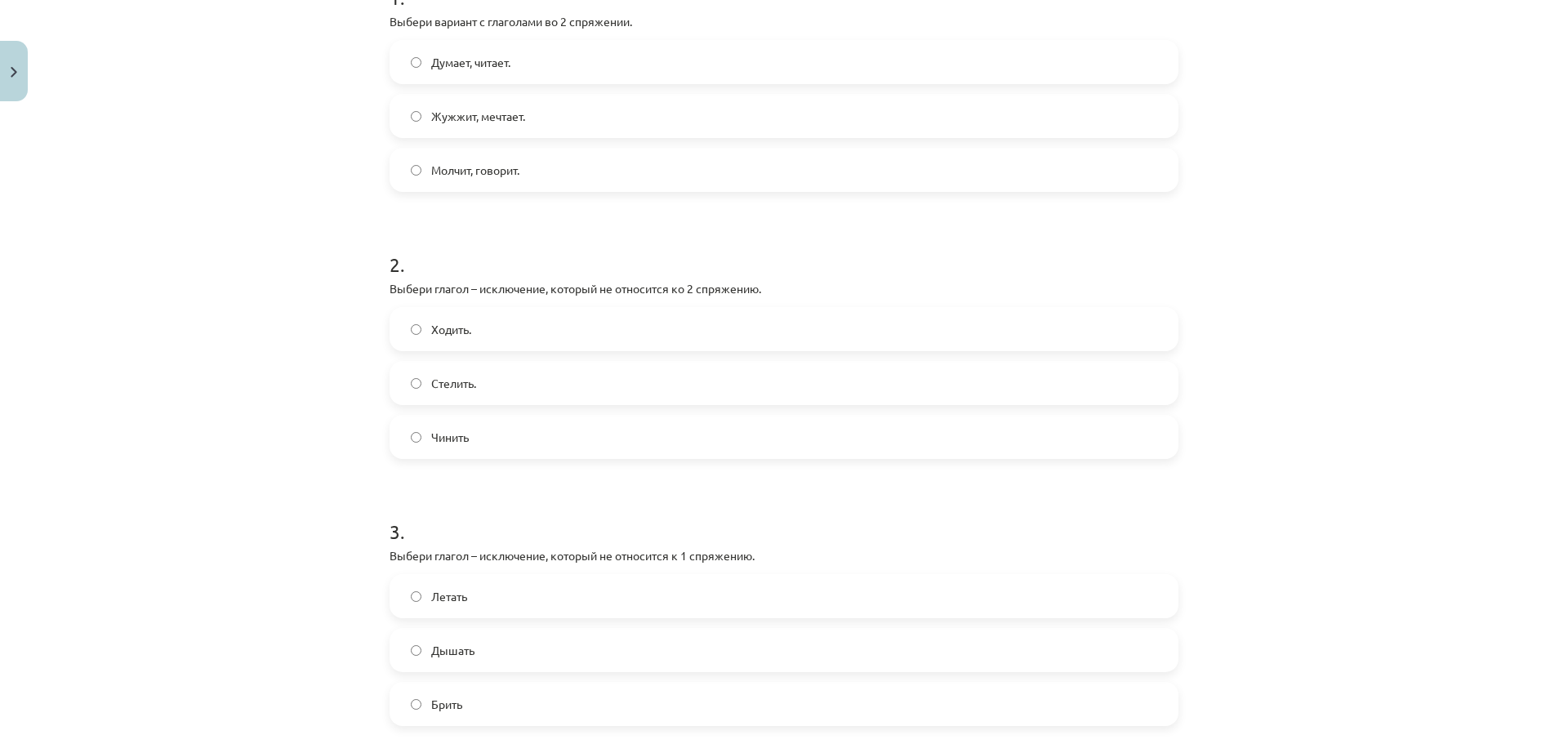
click at [466, 372] on label "Стелить." at bounding box center [784, 382] width 786 height 40
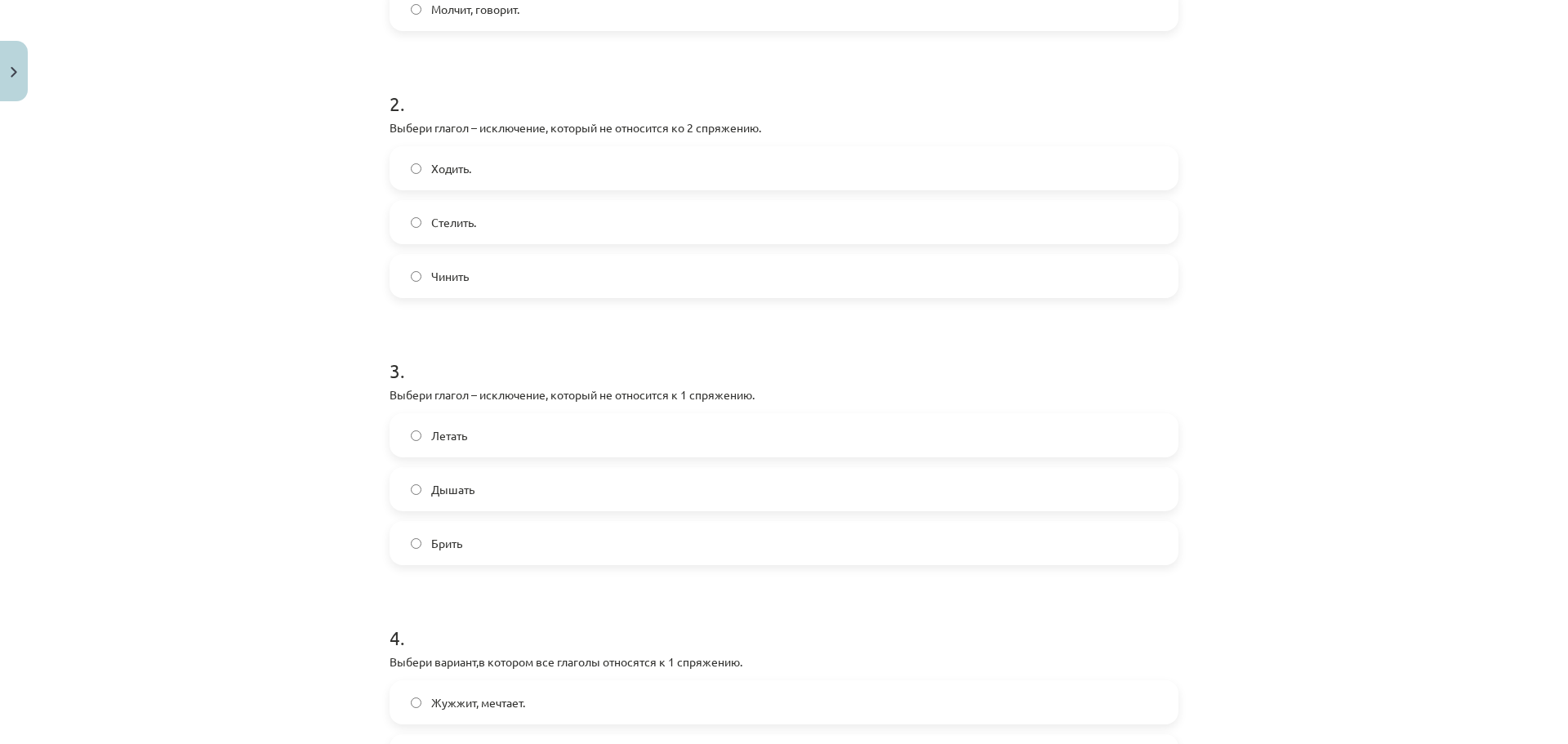
scroll to position [531, 0]
click at [515, 559] on label "Брить" at bounding box center [784, 540] width 786 height 40
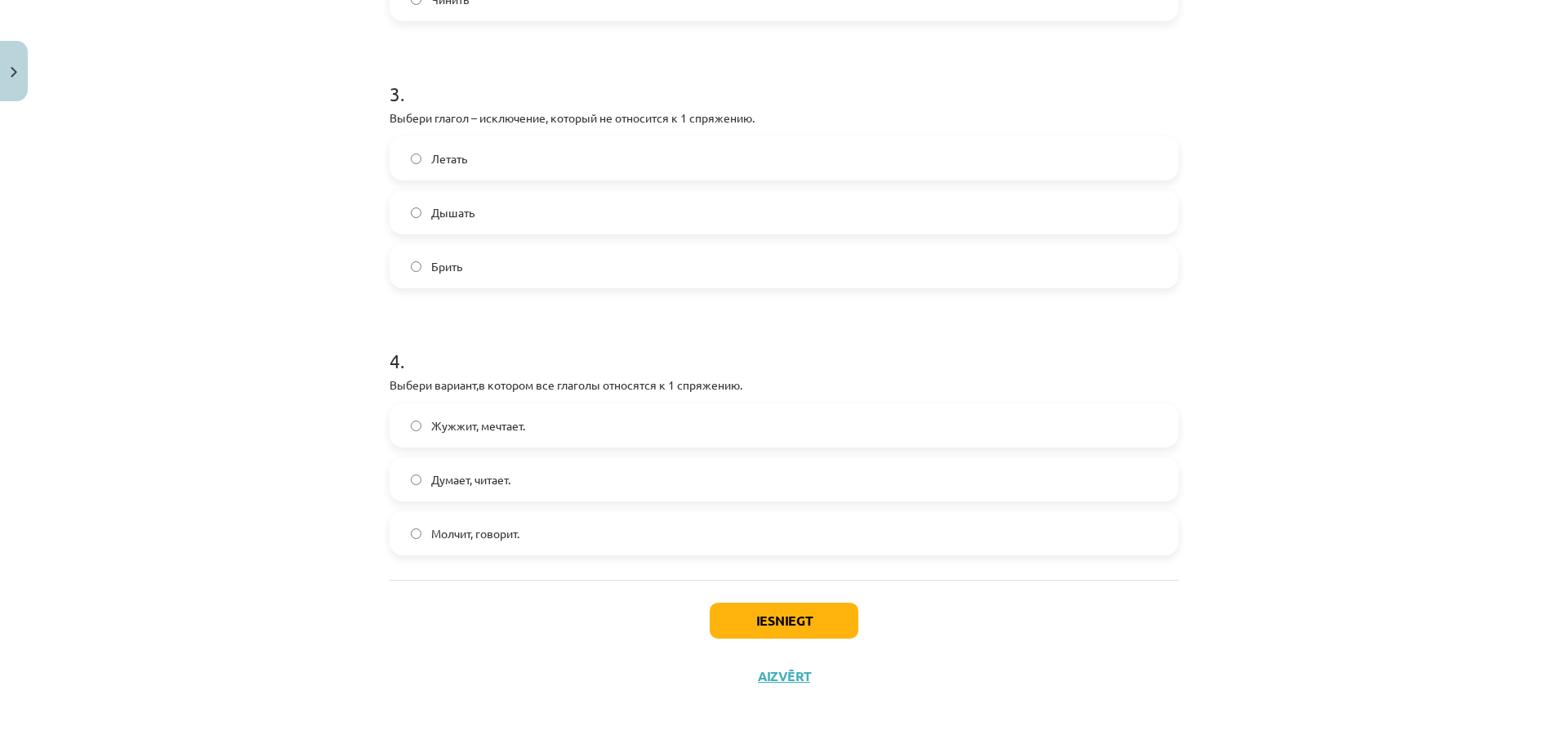
scroll to position [806, 0]
click at [612, 424] on label "Жужжит, мечтает." at bounding box center [784, 424] width 786 height 40
click at [761, 612] on button "Iesniegt" at bounding box center [784, 619] width 149 height 36
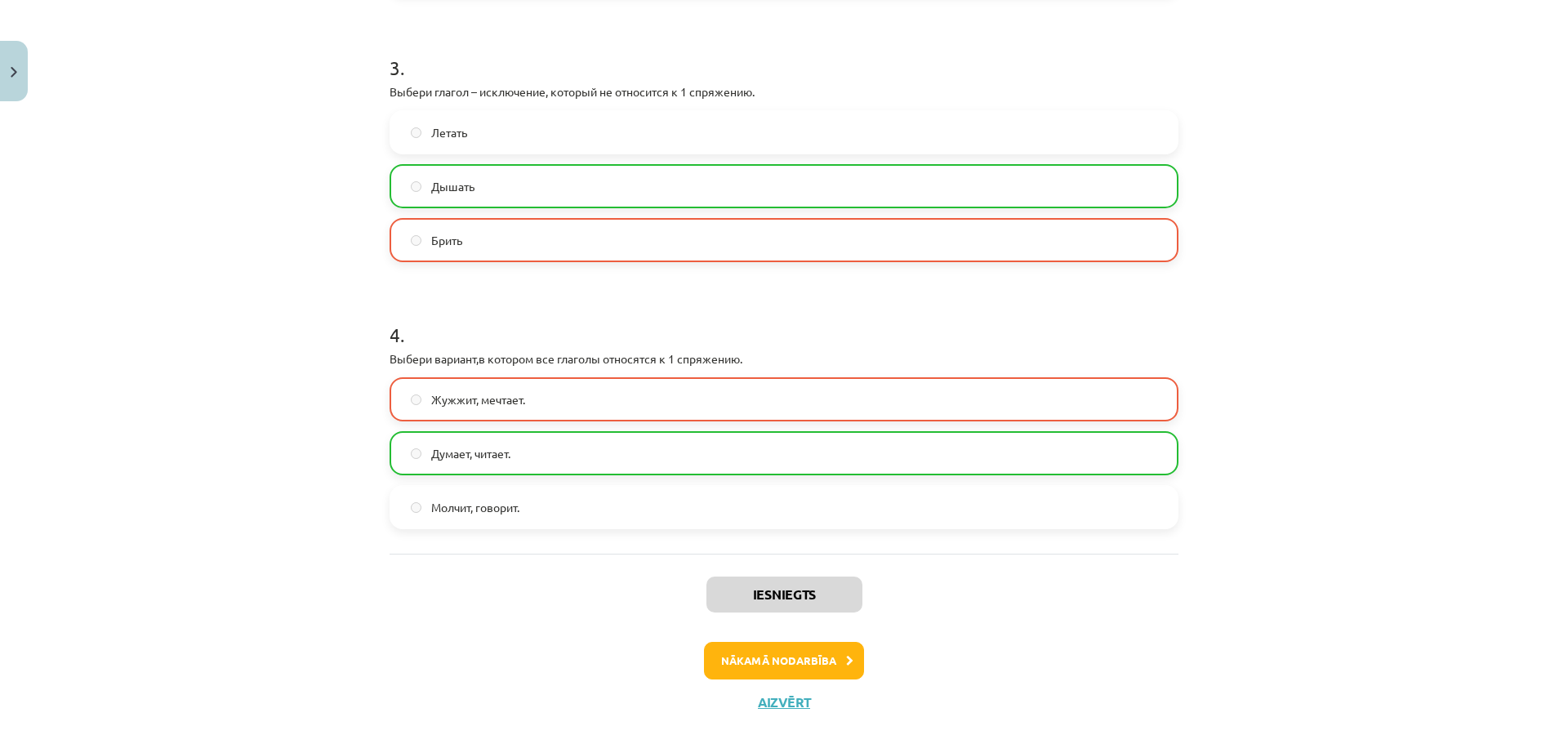
scroll to position [858, 0]
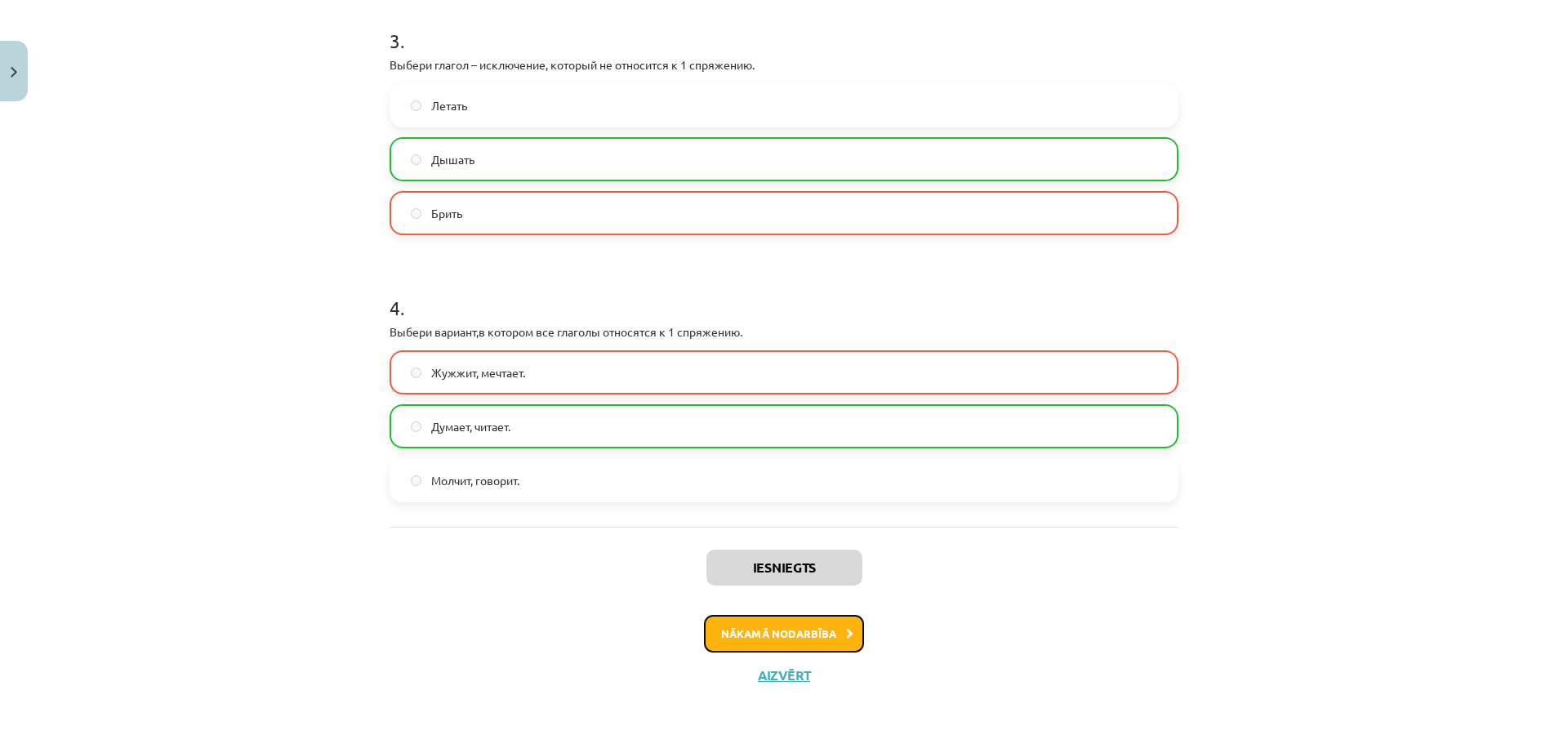
click at [748, 651] on button "Nākamā nodarbība" at bounding box center [784, 634] width 160 height 38
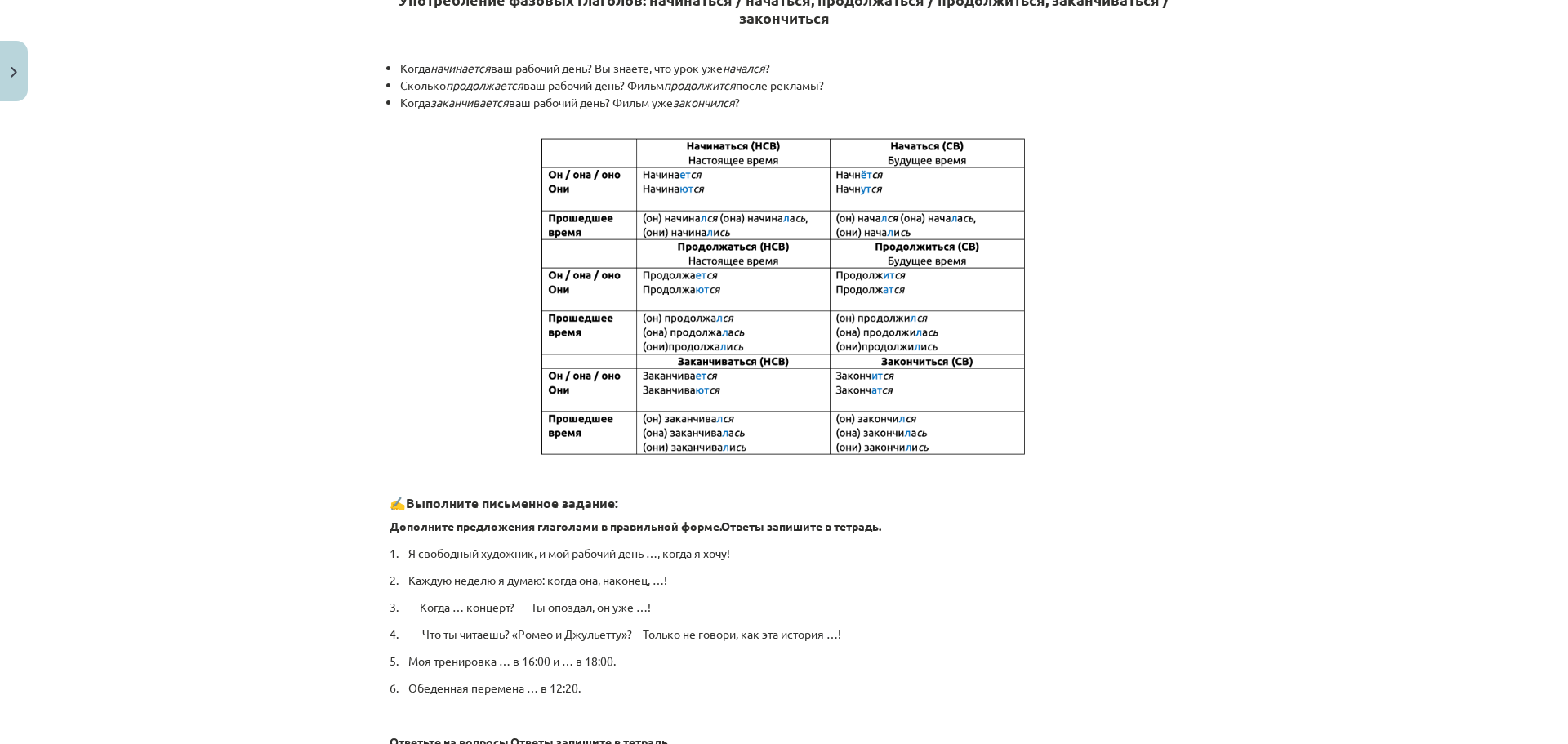
scroll to position [354, 0]
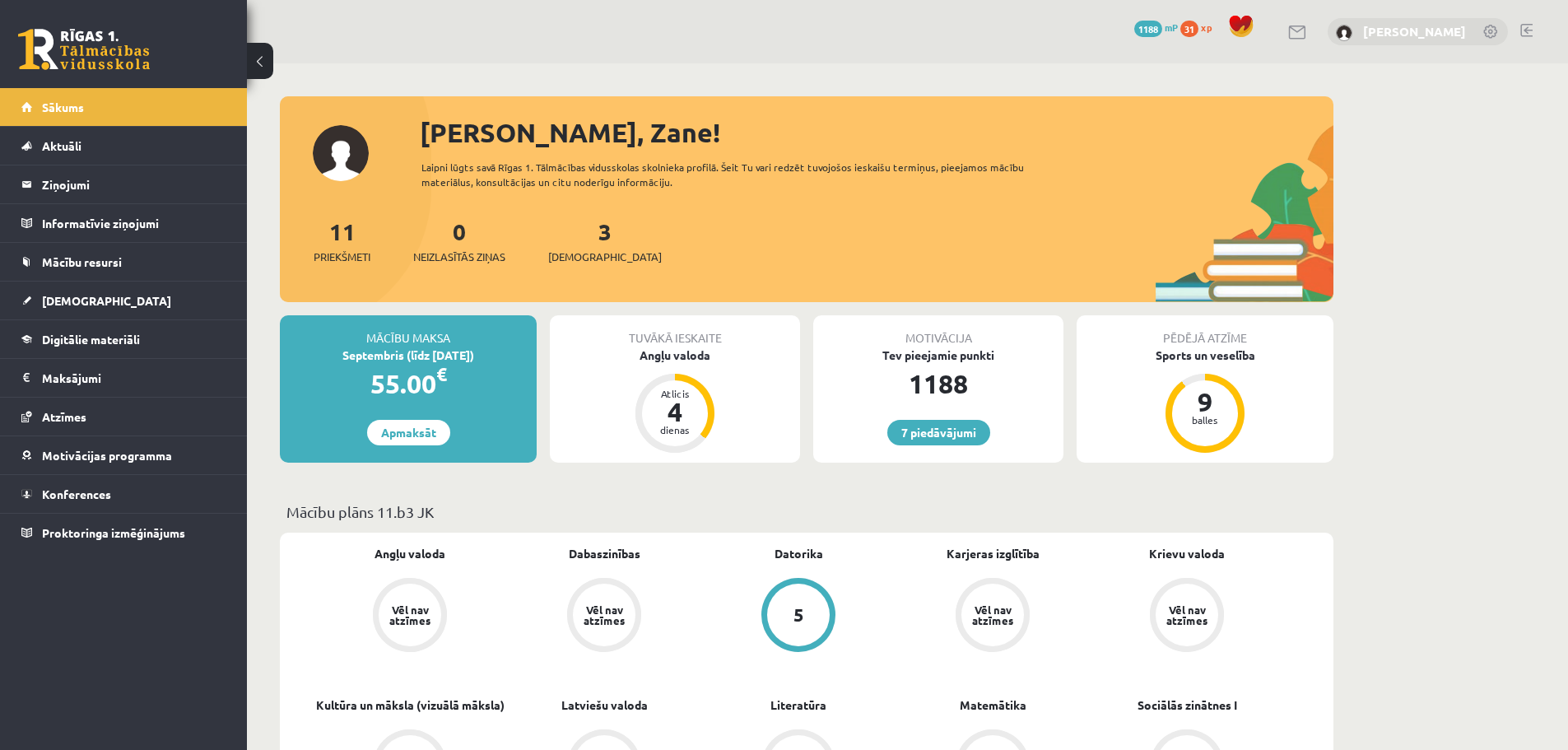
click at [1446, 29] on link "[PERSON_NAME]" at bounding box center [1414, 31] width 103 height 16
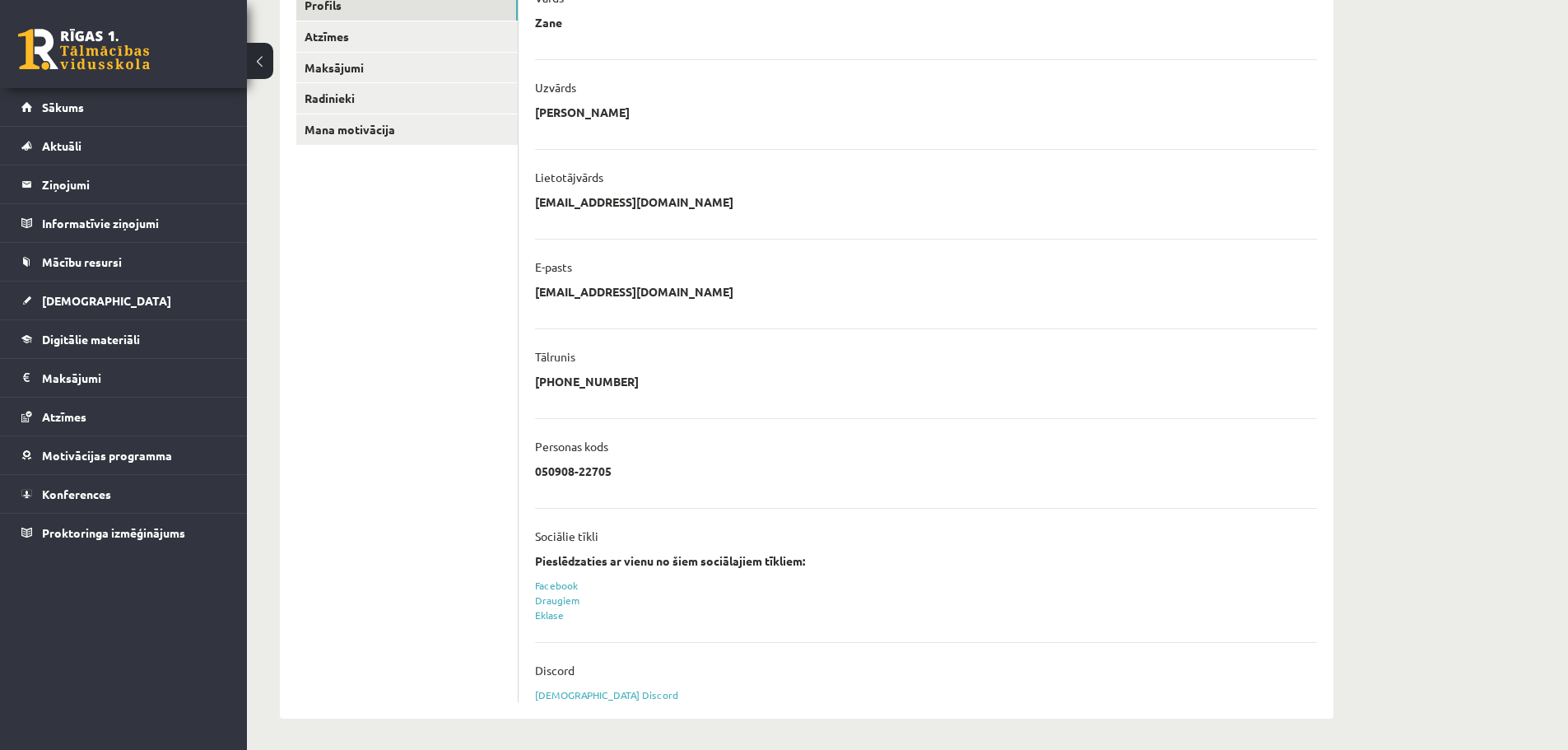
scroll to position [243, 0]
click at [592, 695] on link "[DEMOGRAPHIC_DATA] Discord" at bounding box center [606, 692] width 143 height 13
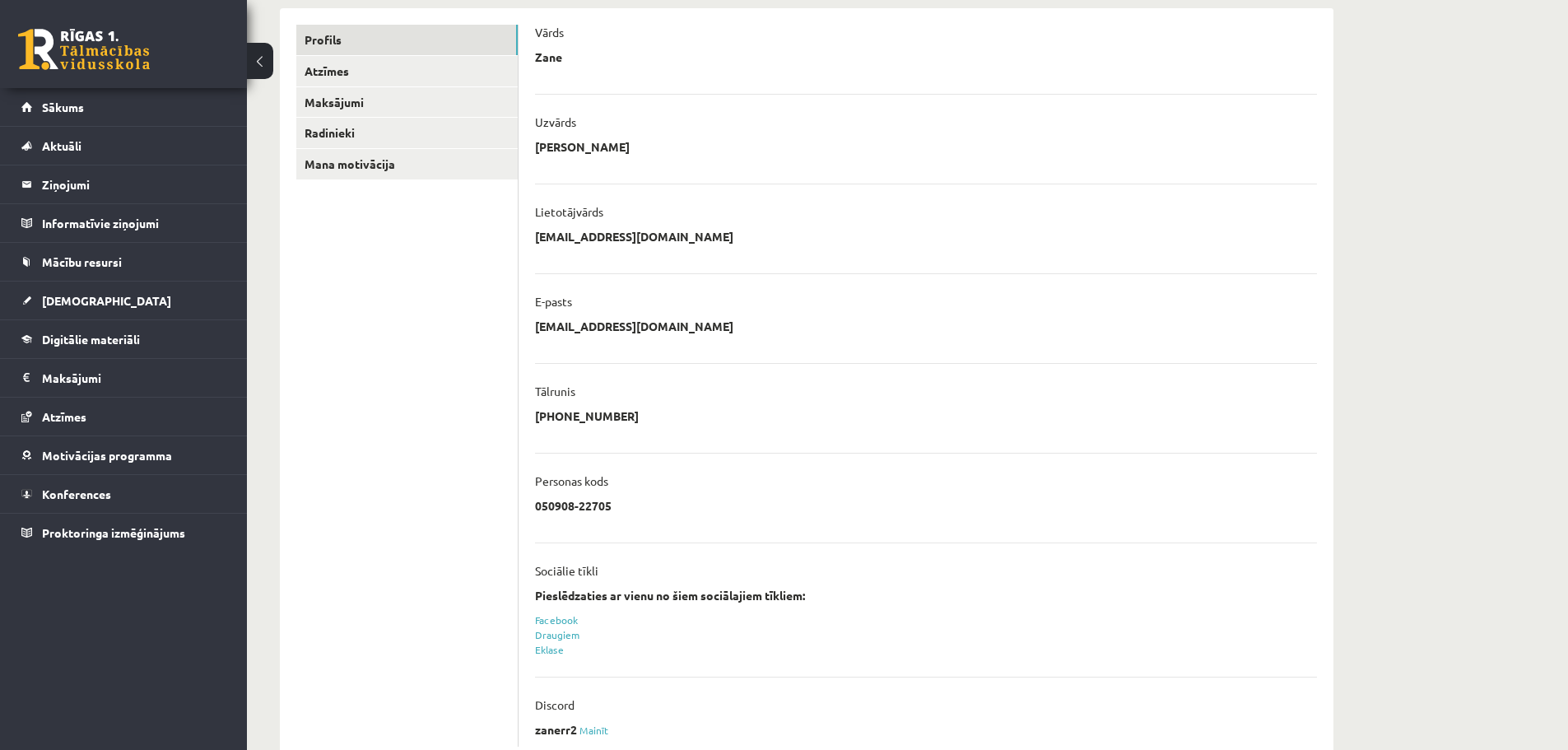
scroll to position [252, 0]
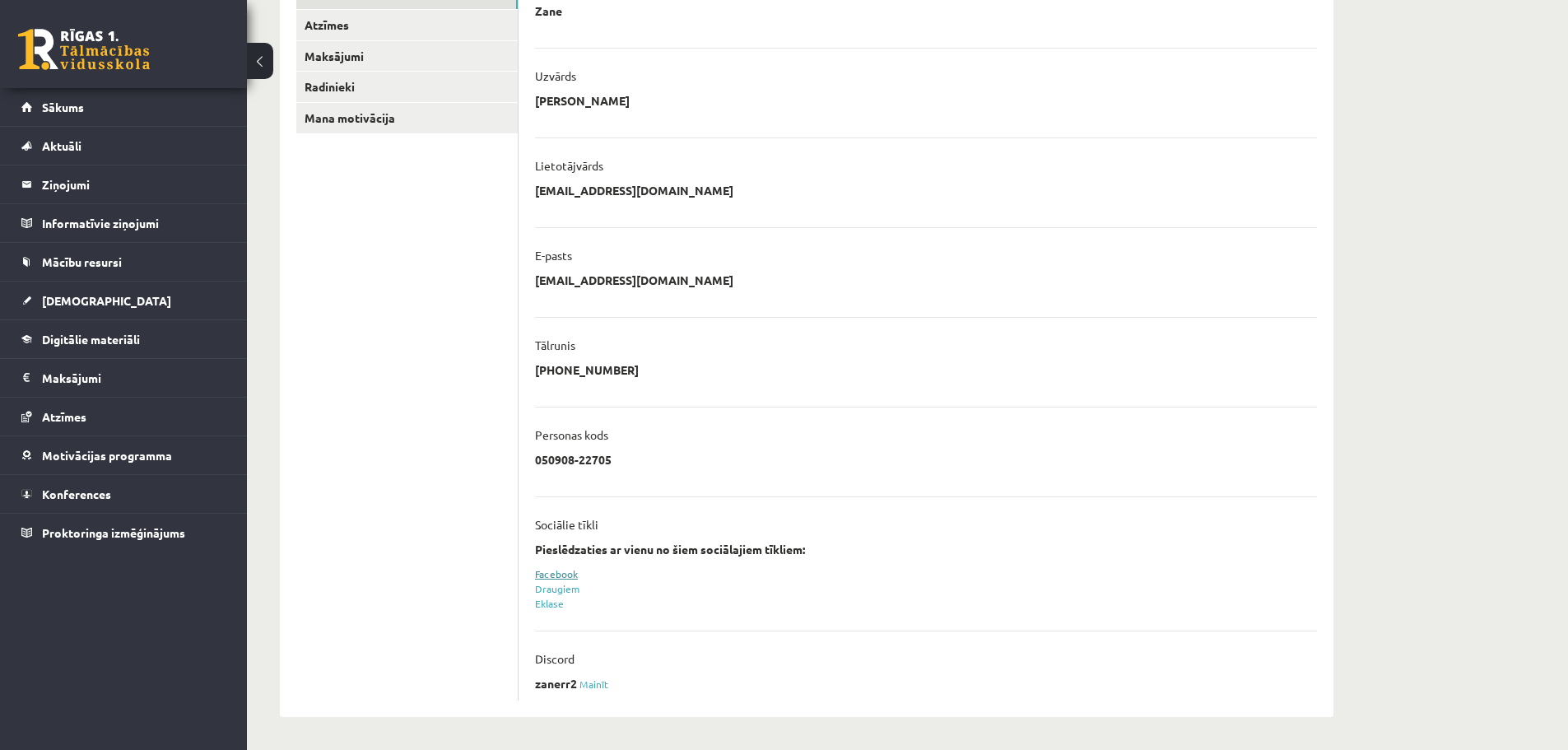
click at [560, 570] on link "Facebook" at bounding box center [556, 573] width 42 height 13
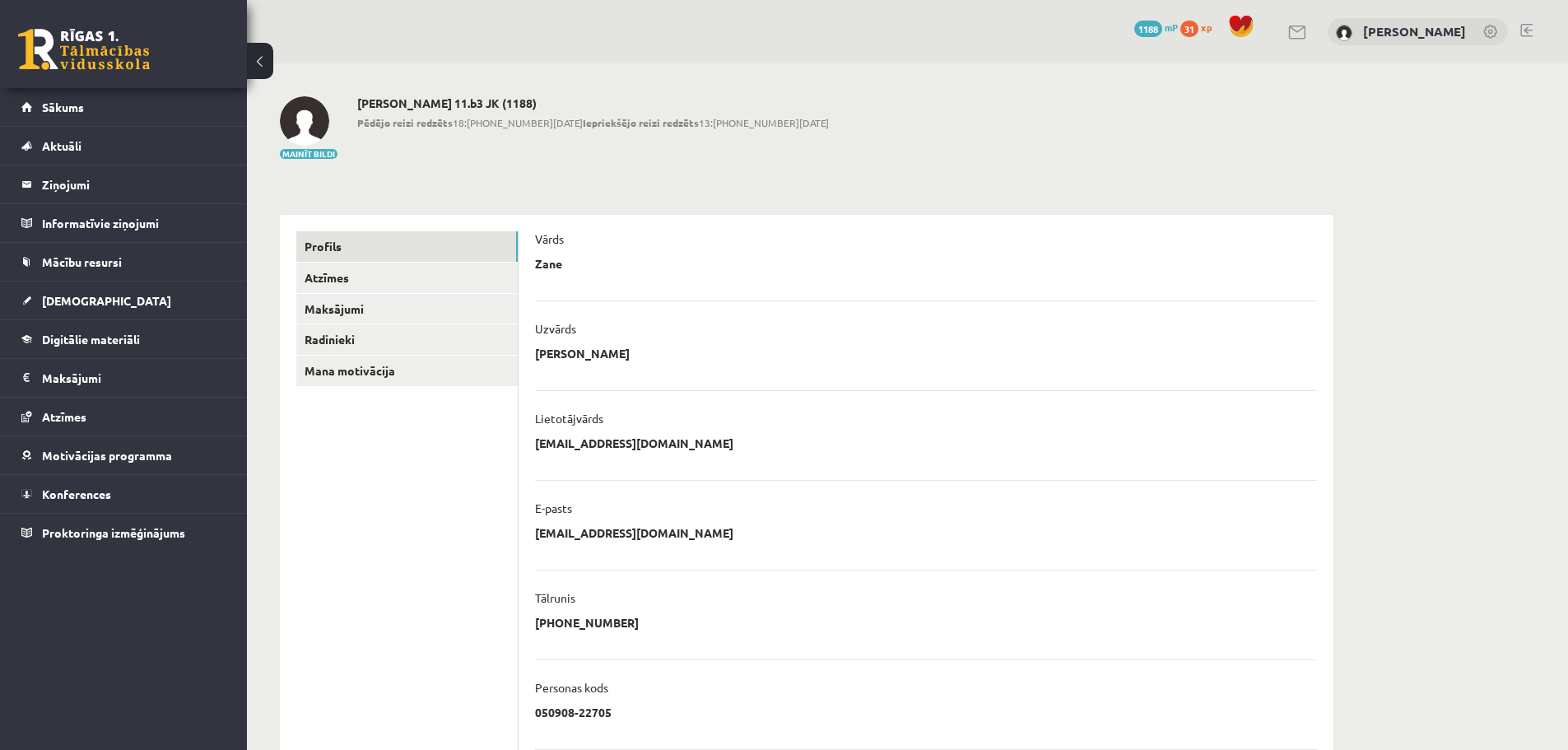
scroll to position [252, 0]
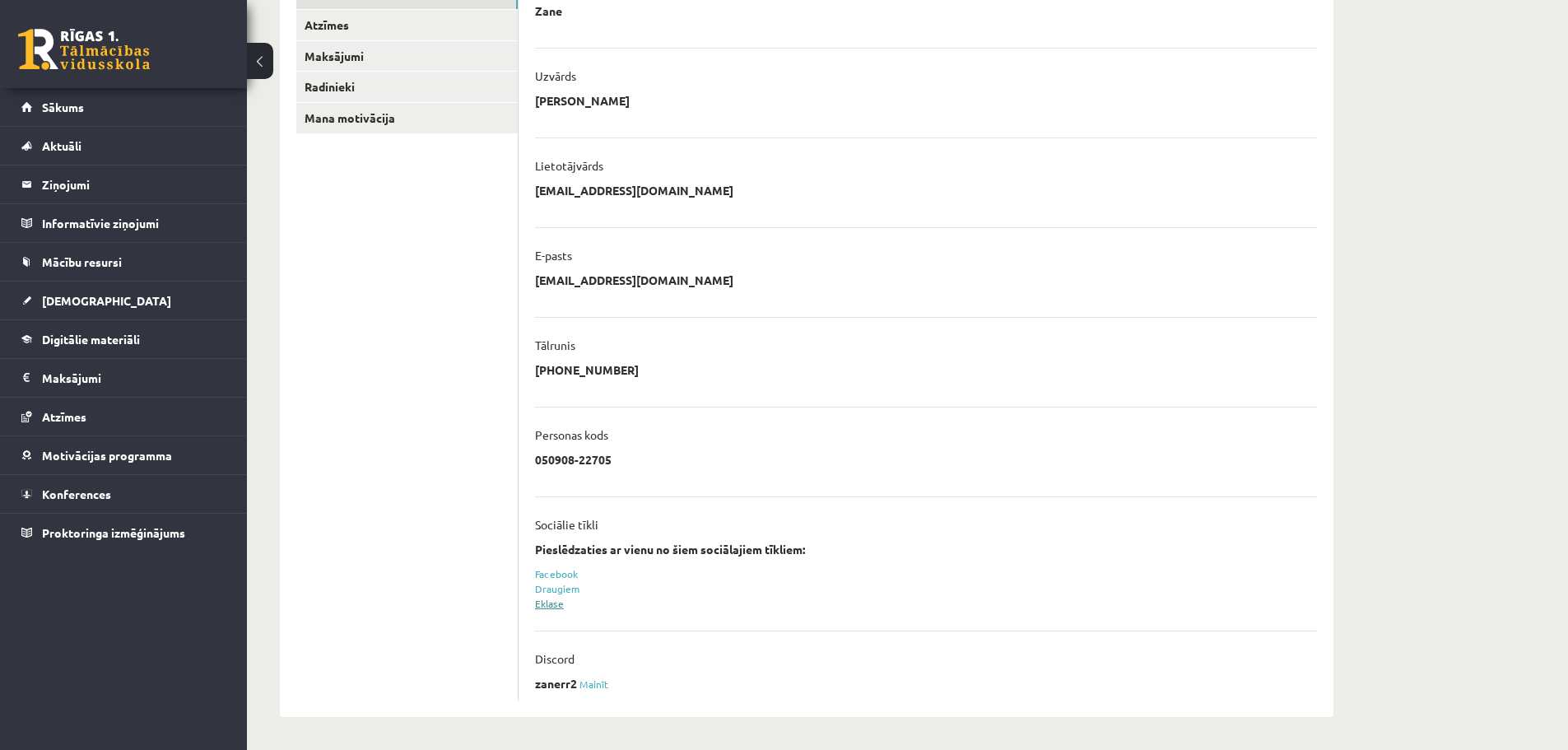
click at [556, 603] on link "Eklase" at bounding box center [549, 603] width 29 height 13
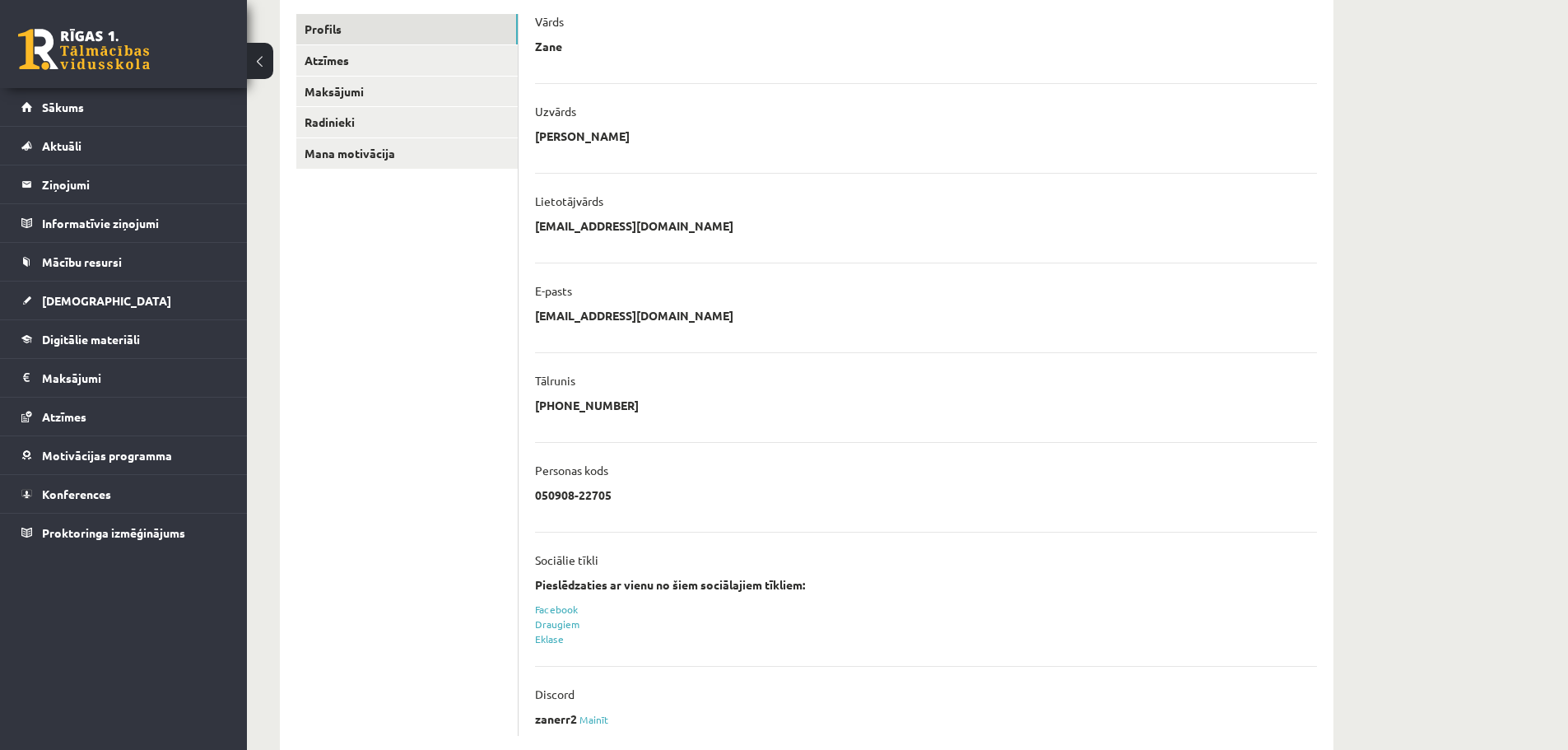
scroll to position [88, 0]
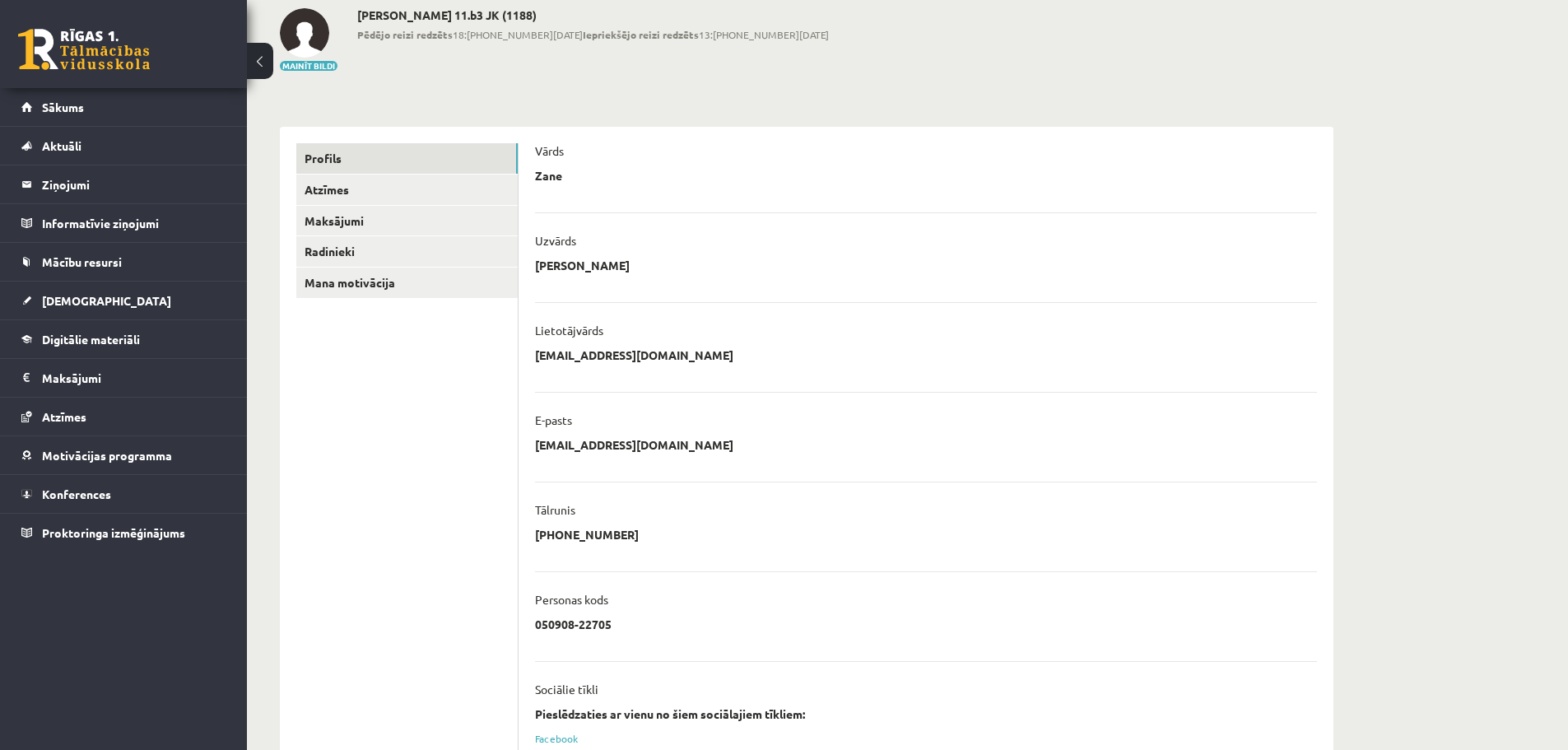
click at [413, 298] on ul "Profils Atzīmes Maksājumi [GEOGRAPHIC_DATA] Mana motivācija" at bounding box center [408, 504] width 222 height 721
click at [413, 284] on link "Mana motivācija" at bounding box center [407, 282] width 221 height 30
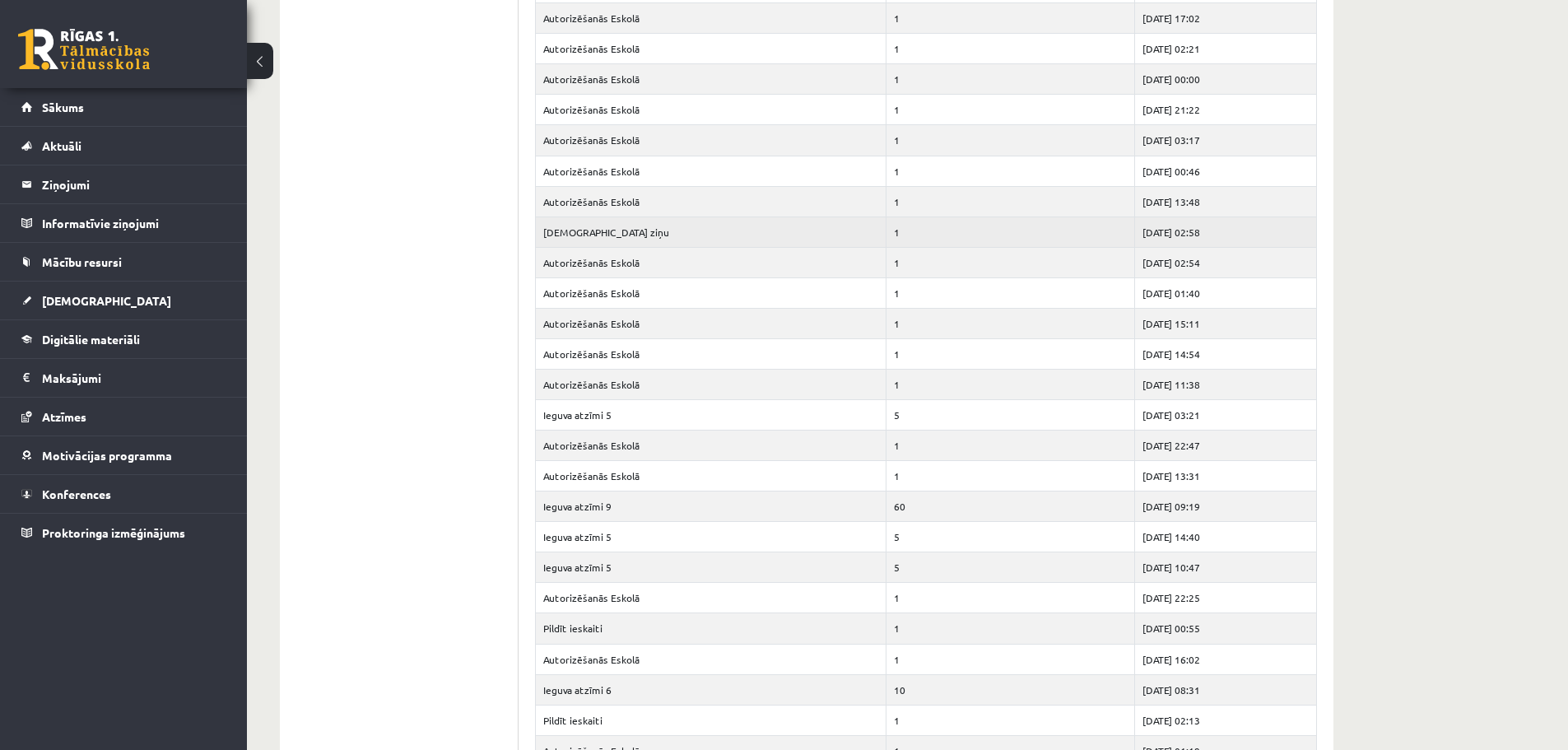
scroll to position [1816, 0]
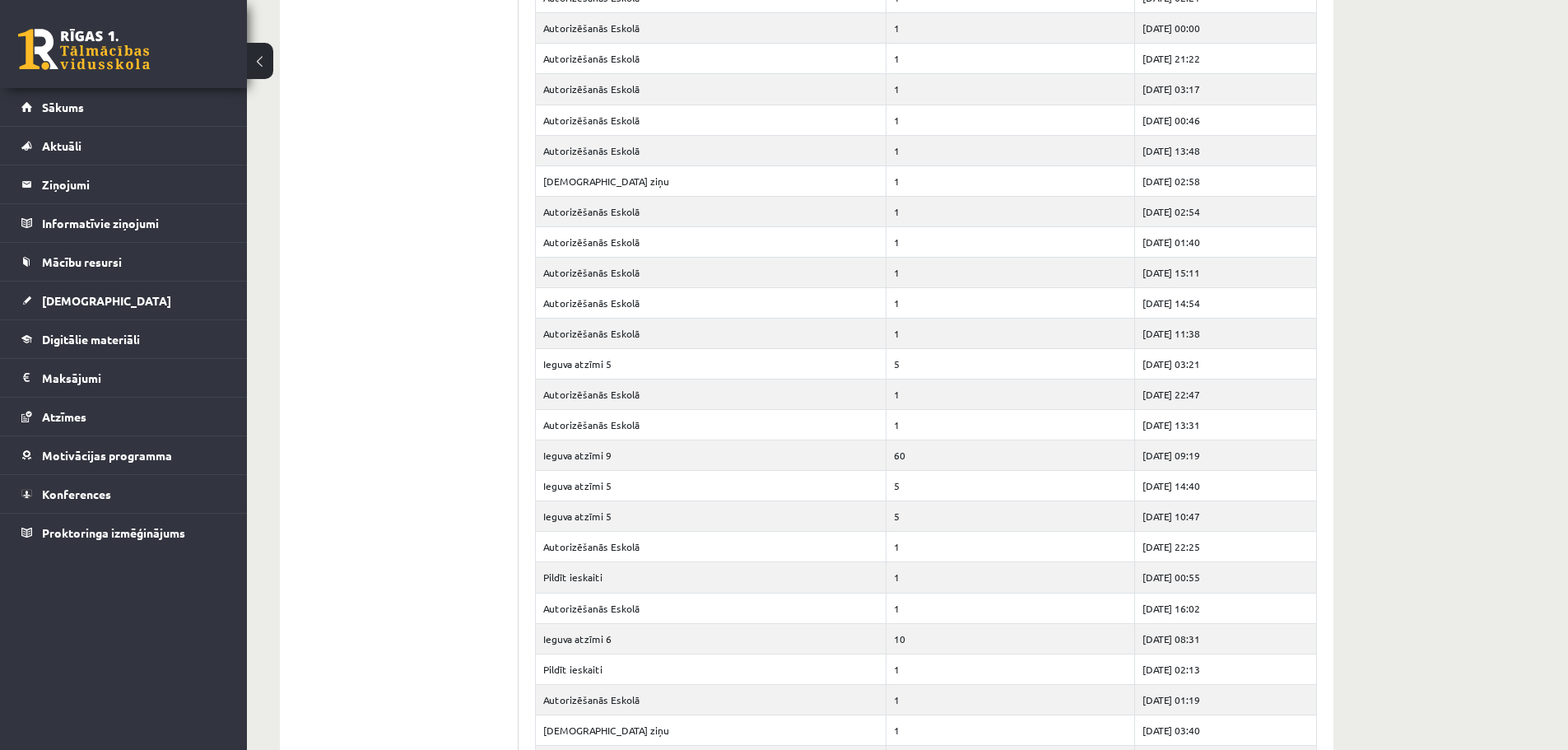
scroll to position [88, 0]
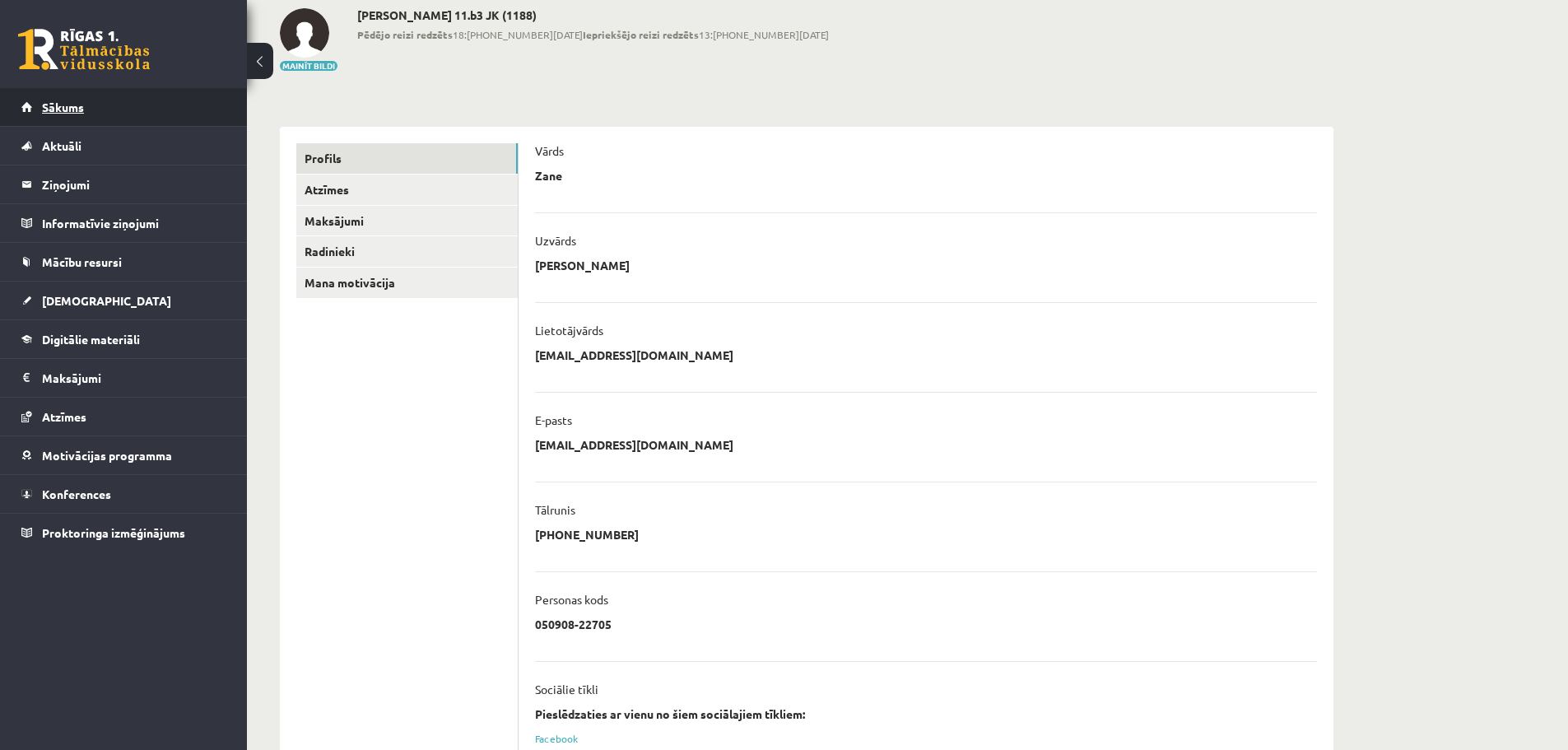
click at [156, 105] on link "Sākums" at bounding box center [124, 108] width 205 height 38
